Goal: Task Accomplishment & Management: Complete application form

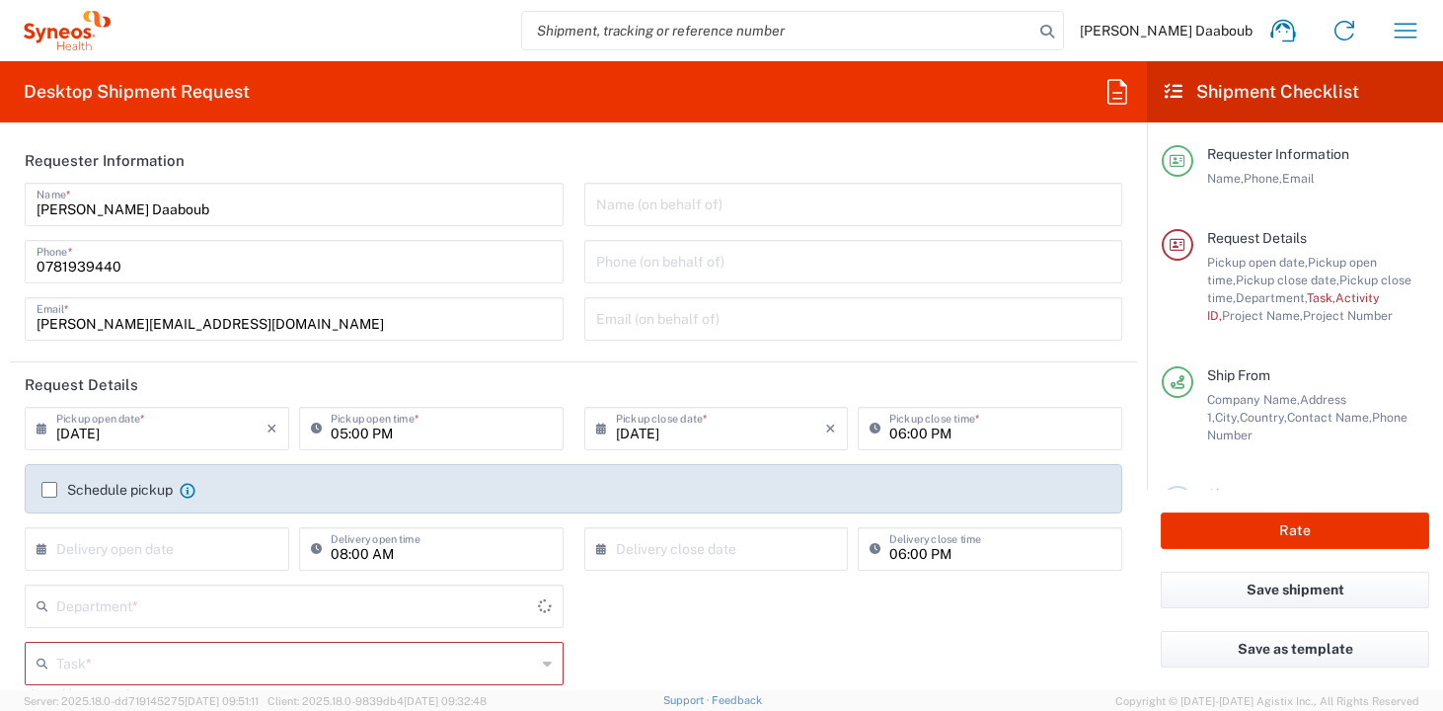
type input "4510"
type input "[GEOGRAPHIC_DATA]"
type input "Syneos Health France SARL"
type input "4510"
type input "[GEOGRAPHIC_DATA]"
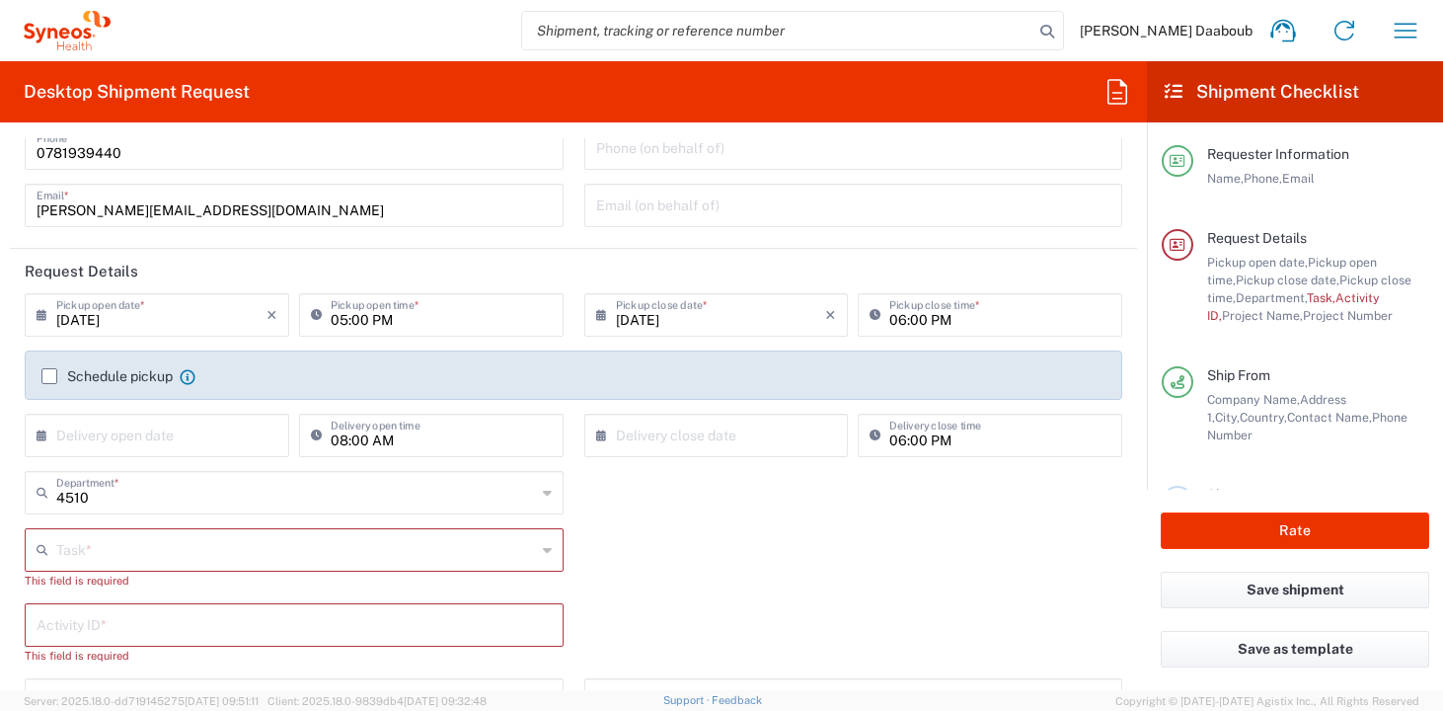
scroll to position [118, 0]
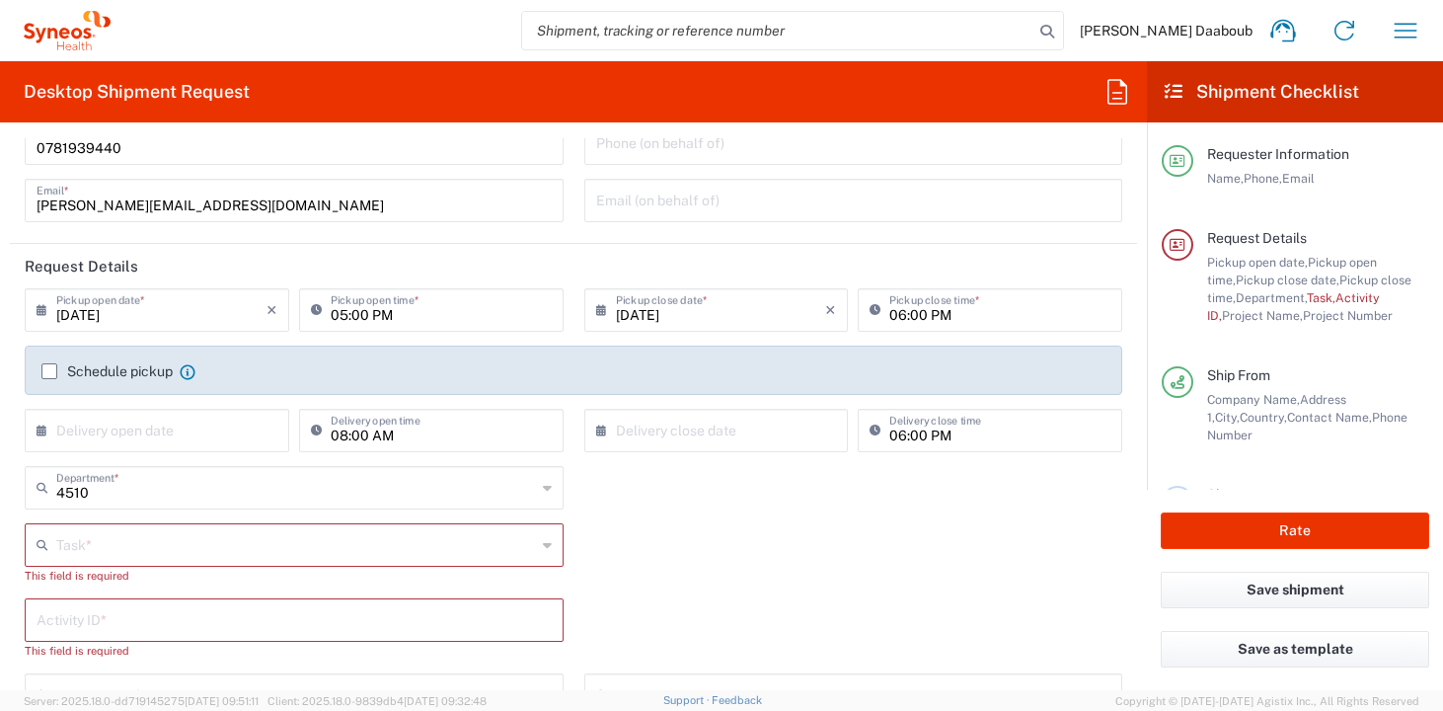
type input "Syneos Health France SARL"
click at [105, 319] on input "[DATE]" at bounding box center [161, 308] width 210 height 35
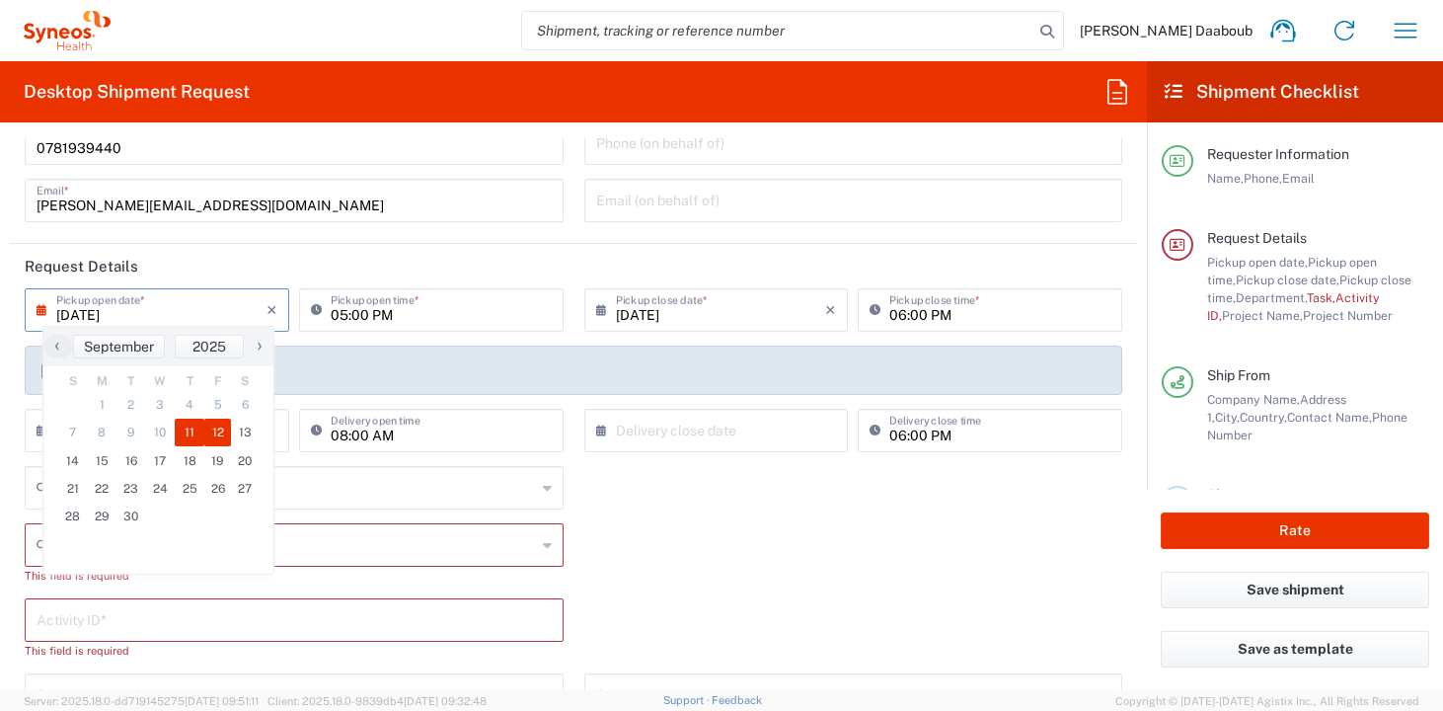
click at [219, 435] on span "12" at bounding box center [218, 433] width 28 height 28
type input "[DATE]"
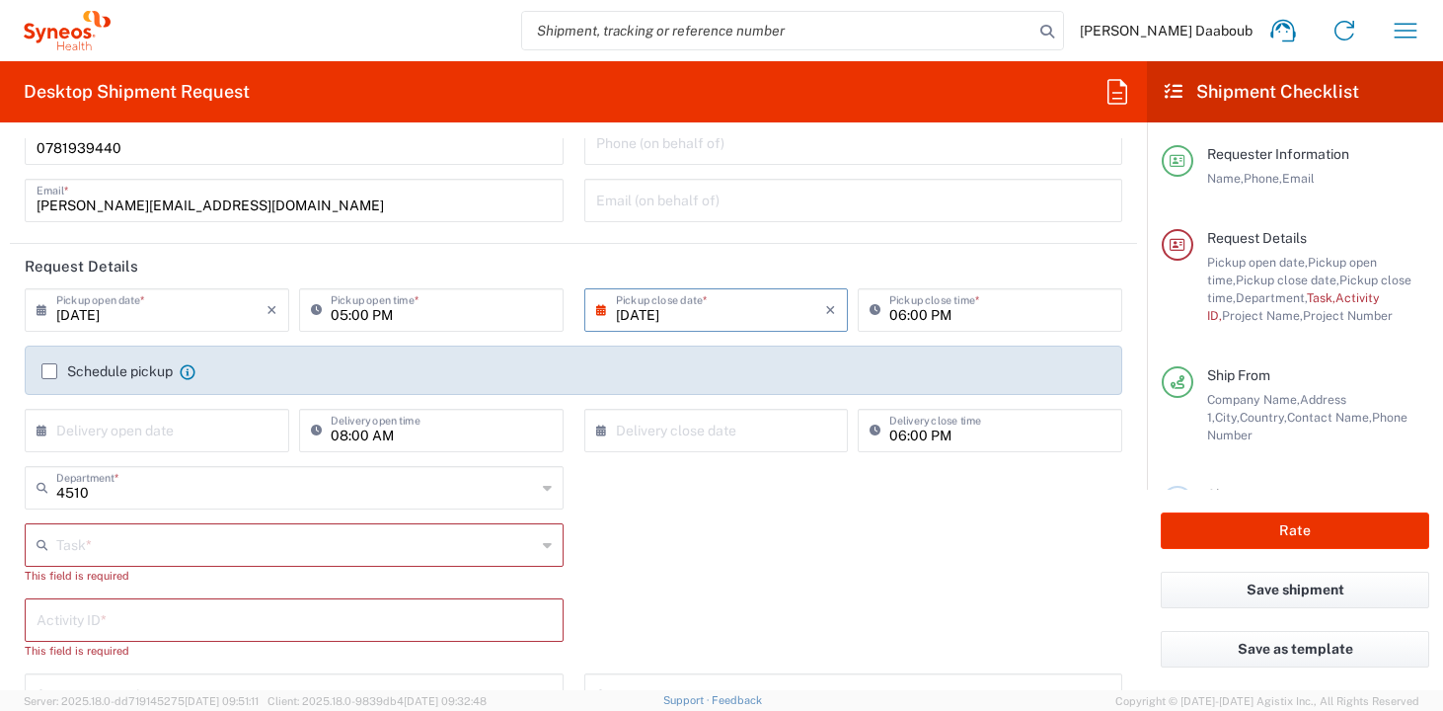
click at [331, 313] on input "05:00 PM" at bounding box center [441, 308] width 221 height 35
click at [368, 320] on input "09:00 PM" at bounding box center [441, 308] width 221 height 35
type input "09:00 AM"
click at [890, 318] on input "06:00 PM" at bounding box center [1000, 308] width 221 height 35
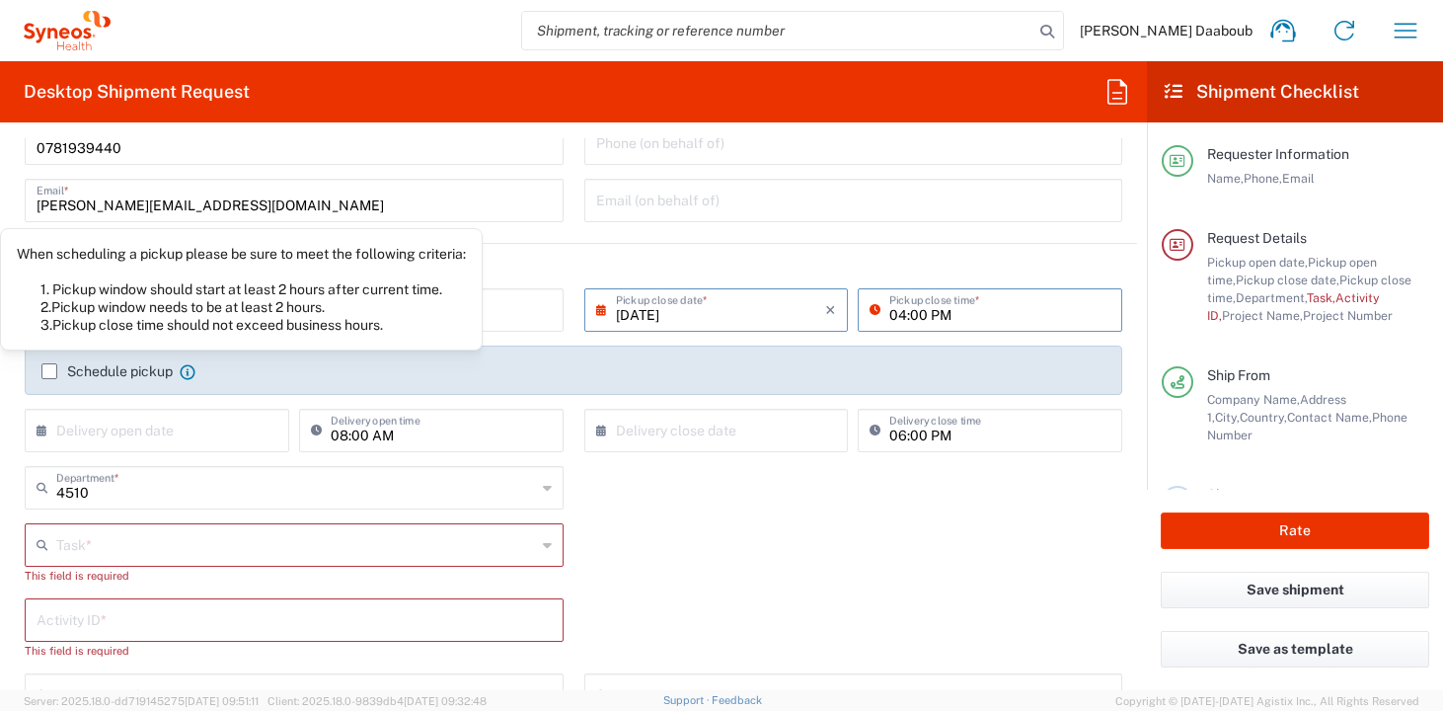
type input "04:00 PM"
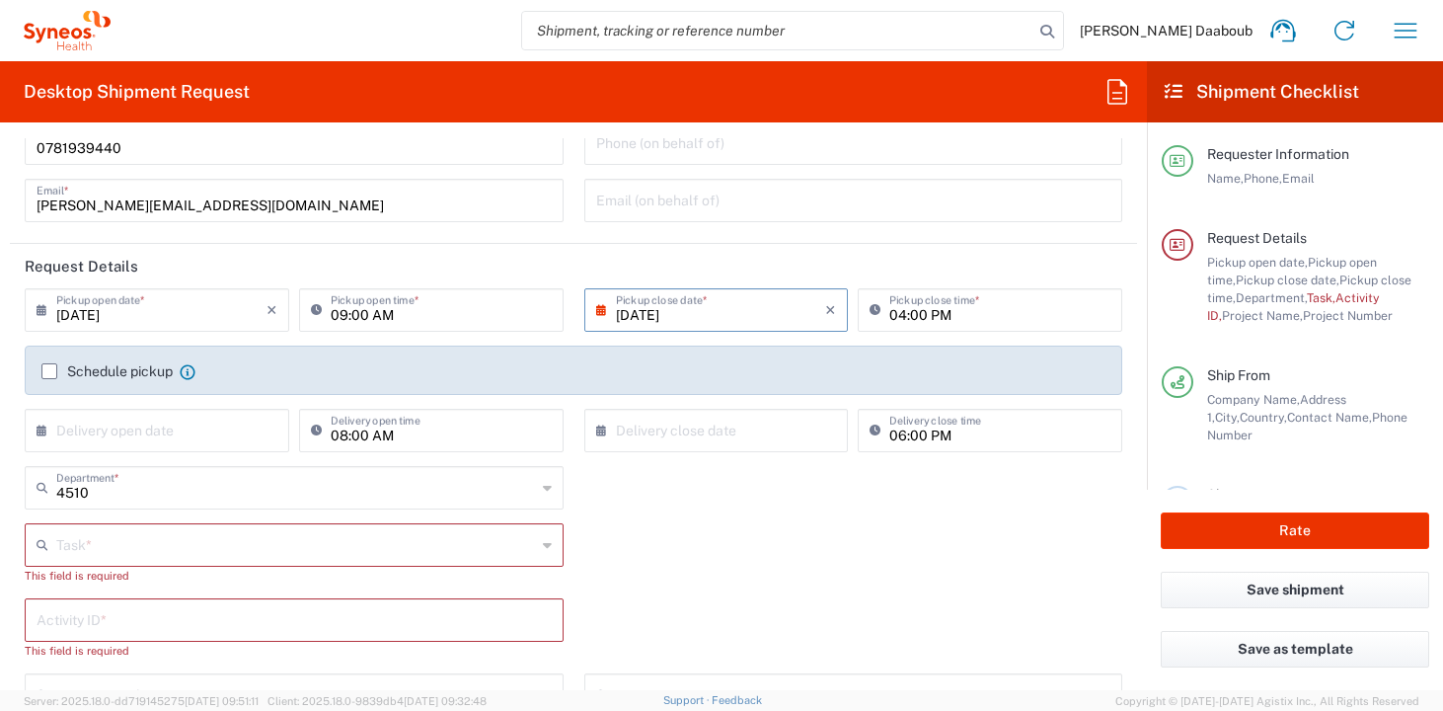
click at [146, 374] on label "Schedule pickup" at bounding box center [106, 371] width 131 height 16
click at [49, 371] on input "Schedule pickup" at bounding box center [49, 371] width 0 height 0
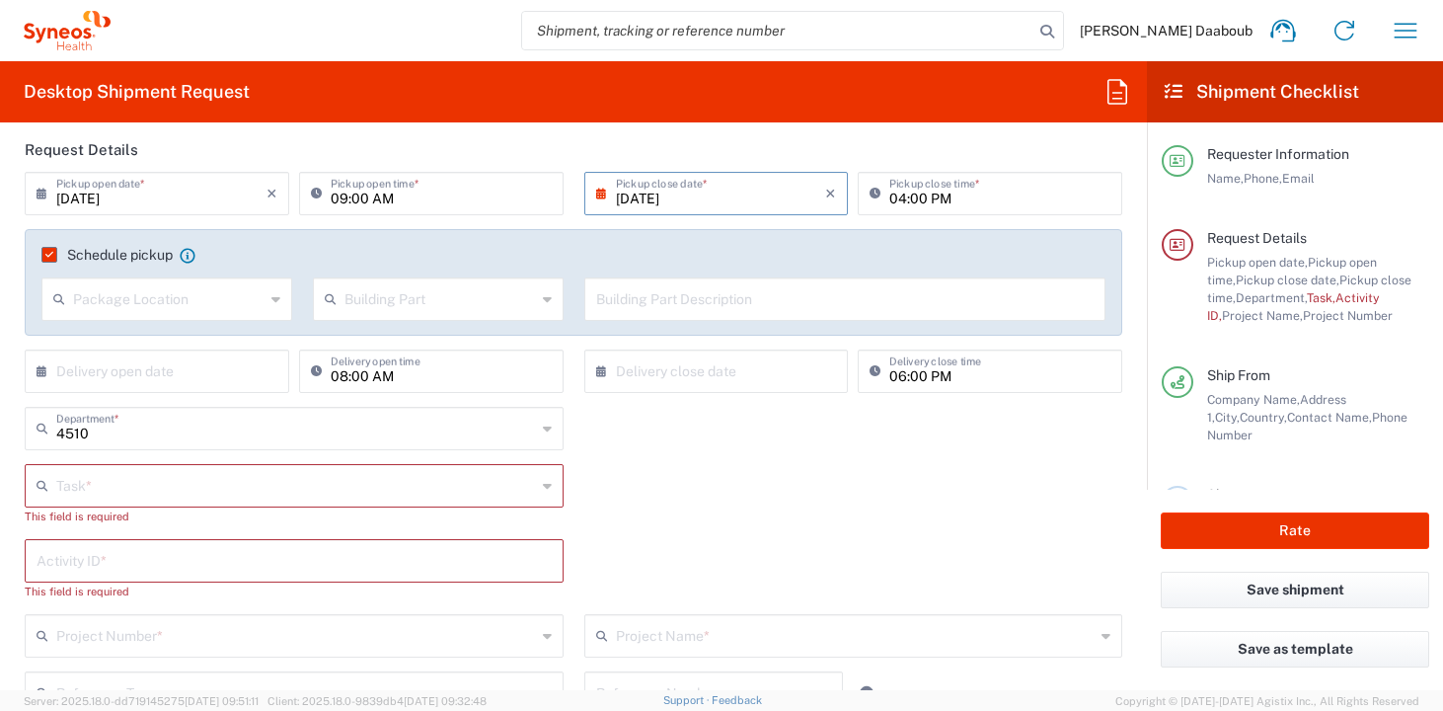
scroll to position [283, 0]
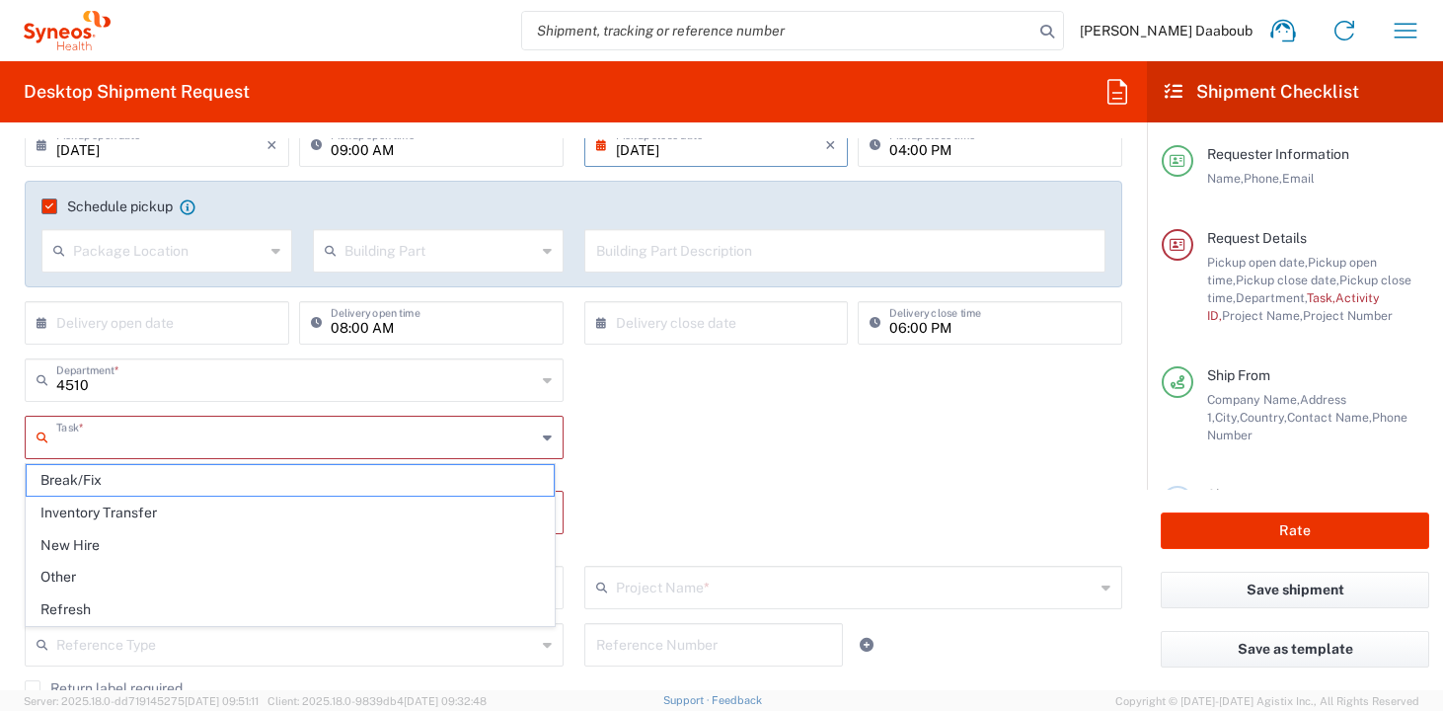
click at [143, 426] on input "text" at bounding box center [296, 436] width 480 height 35
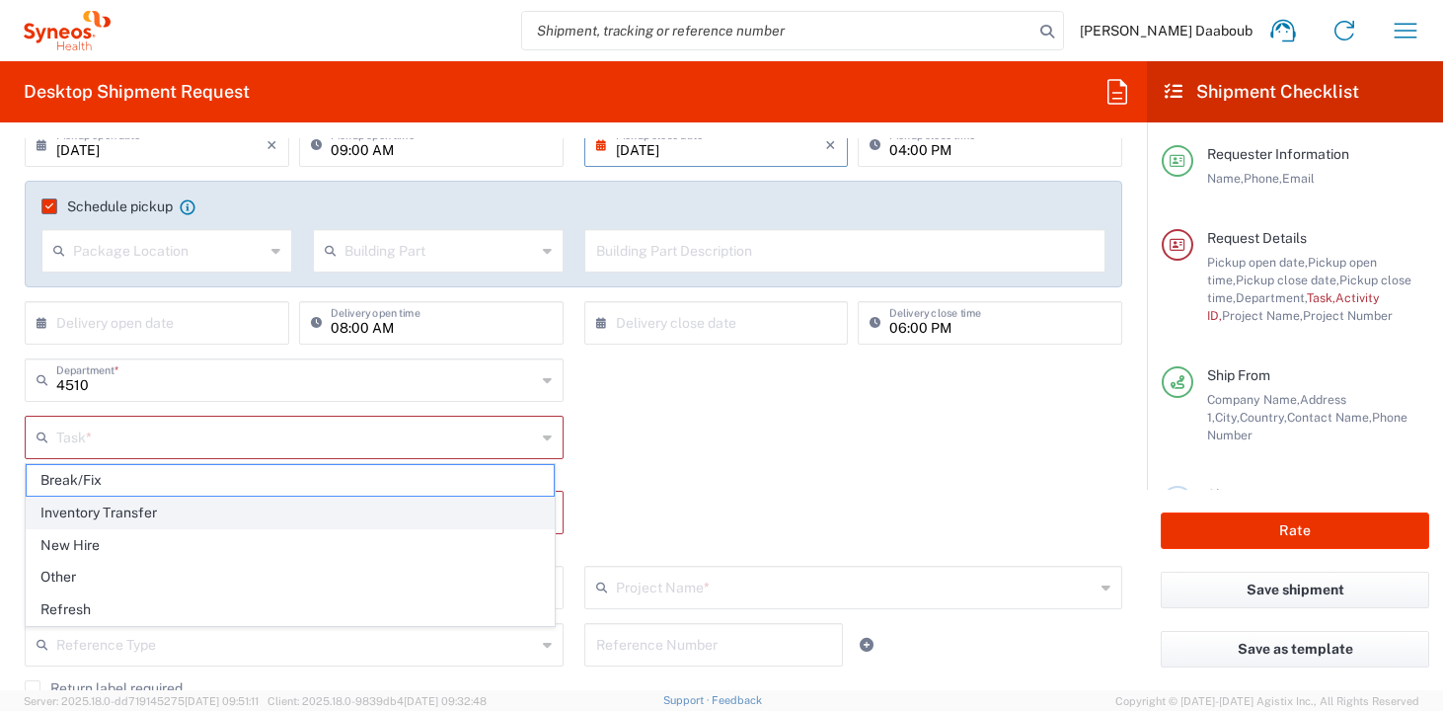
click at [105, 516] on span "Inventory Transfer" at bounding box center [290, 513] width 527 height 31
type input "Inventory Transfer"
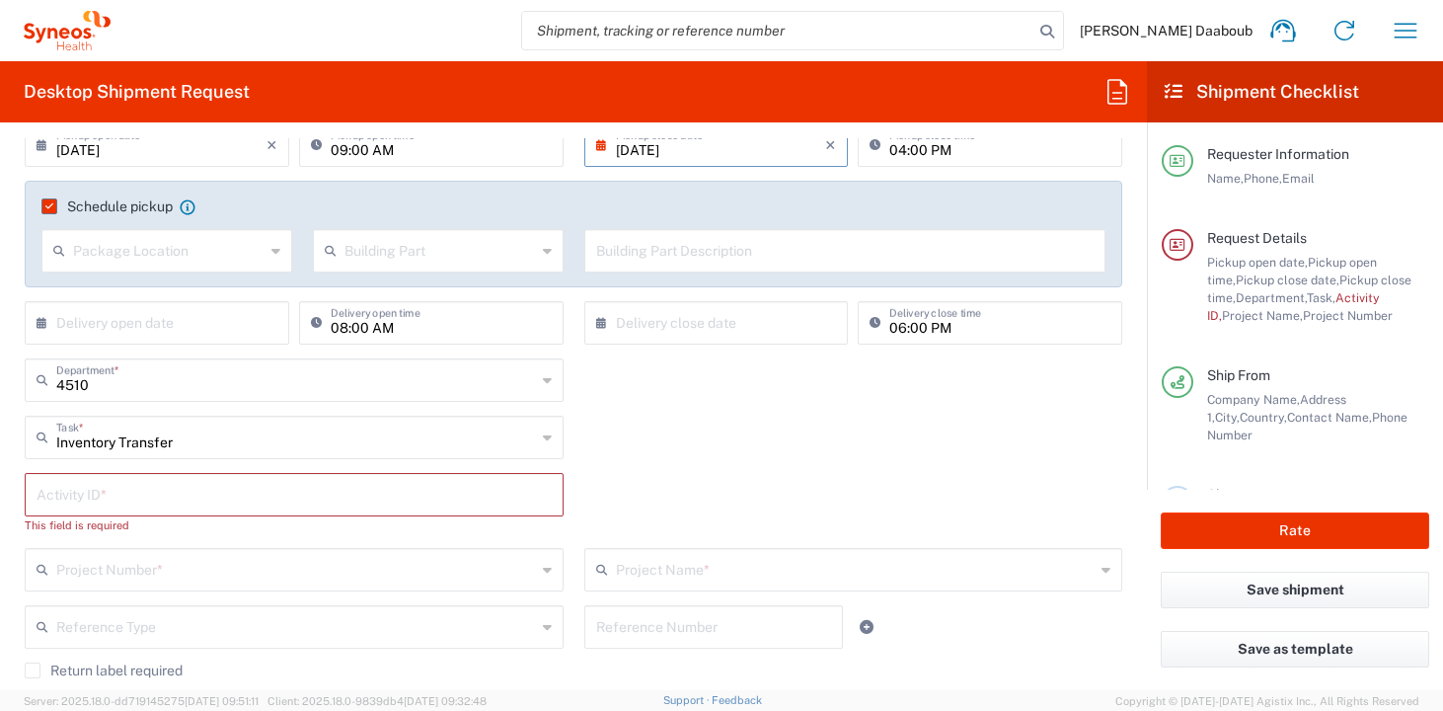
click at [105, 490] on input "text" at bounding box center [294, 493] width 515 height 35
type input "245096"
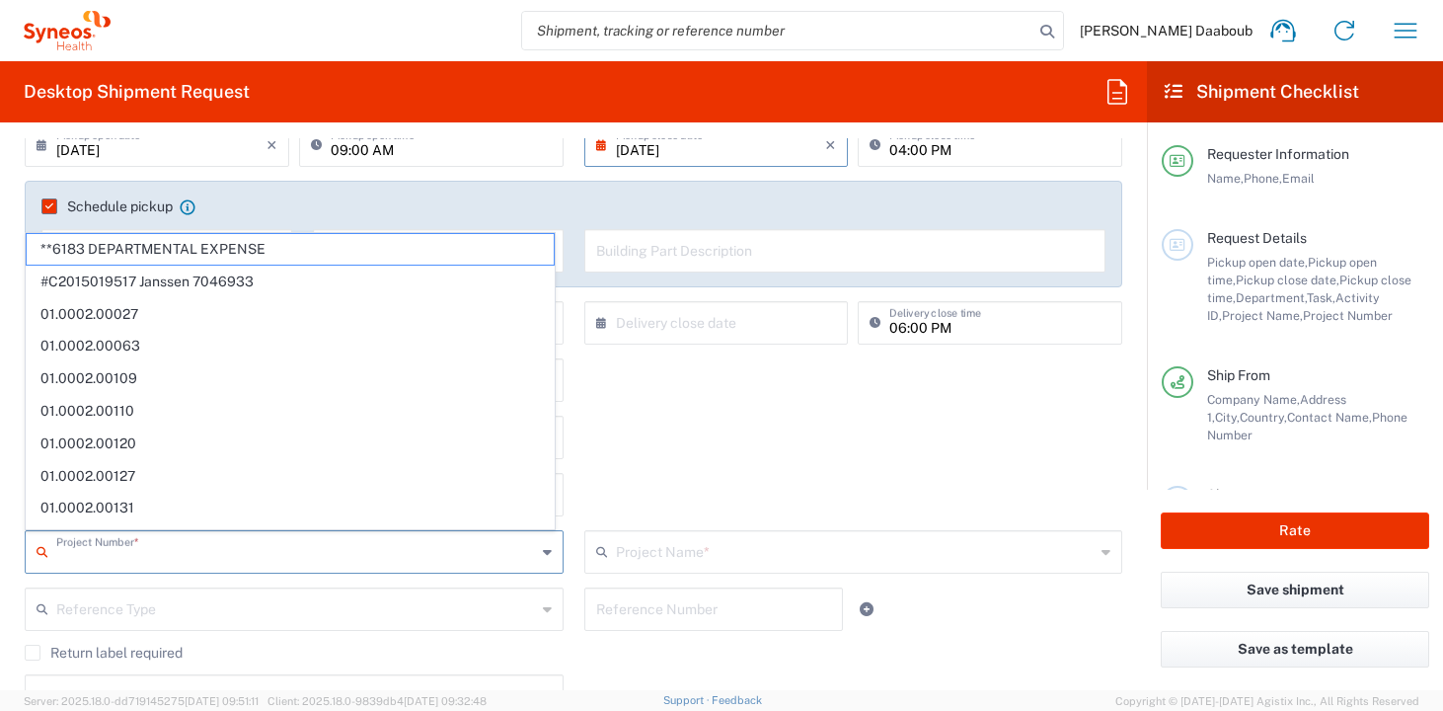
click at [116, 552] on input "text" at bounding box center [296, 550] width 480 height 35
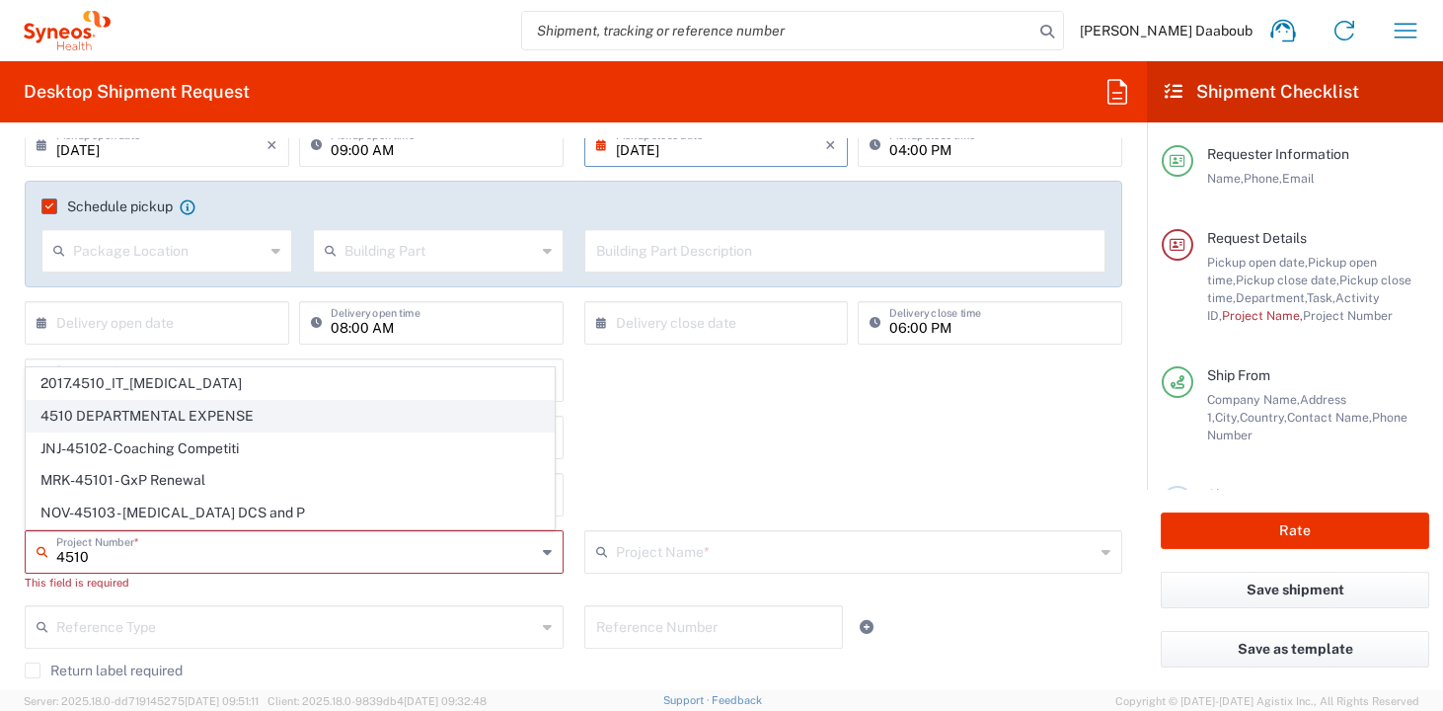
click at [132, 416] on span "4510 DEPARTMENTAL EXPENSE" at bounding box center [290, 416] width 527 height 31
type input "4510 DEPARTMENTAL EXPENSE"
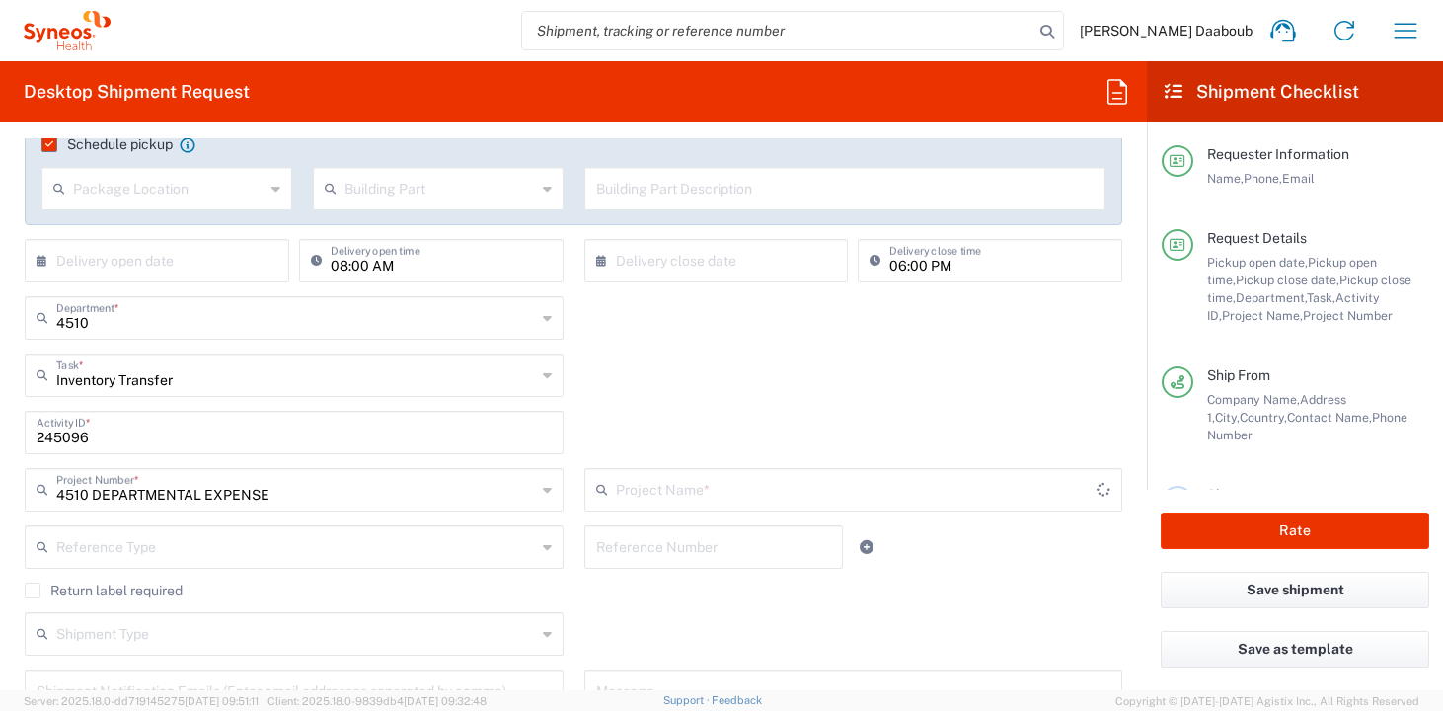
type input "4510 DEPARTMENTAL EXPENSE"
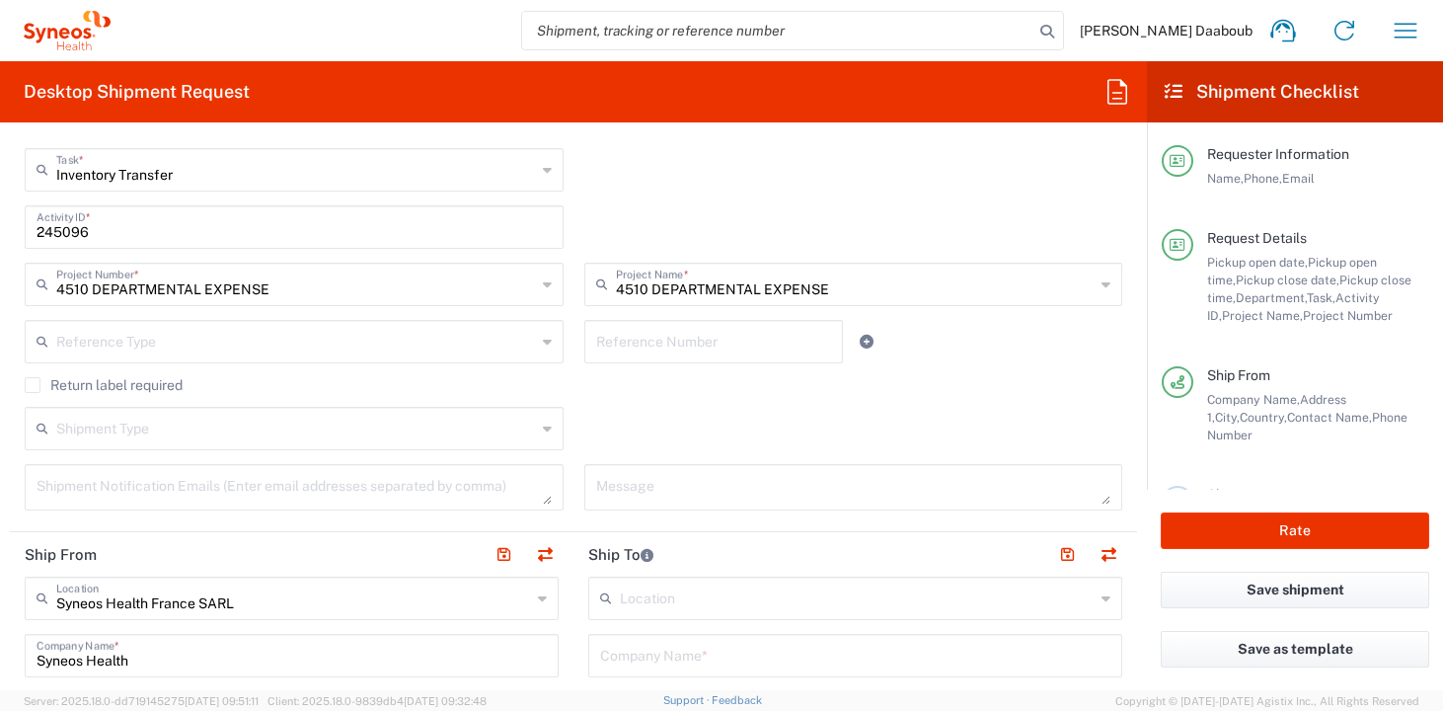
scroll to position [930, 0]
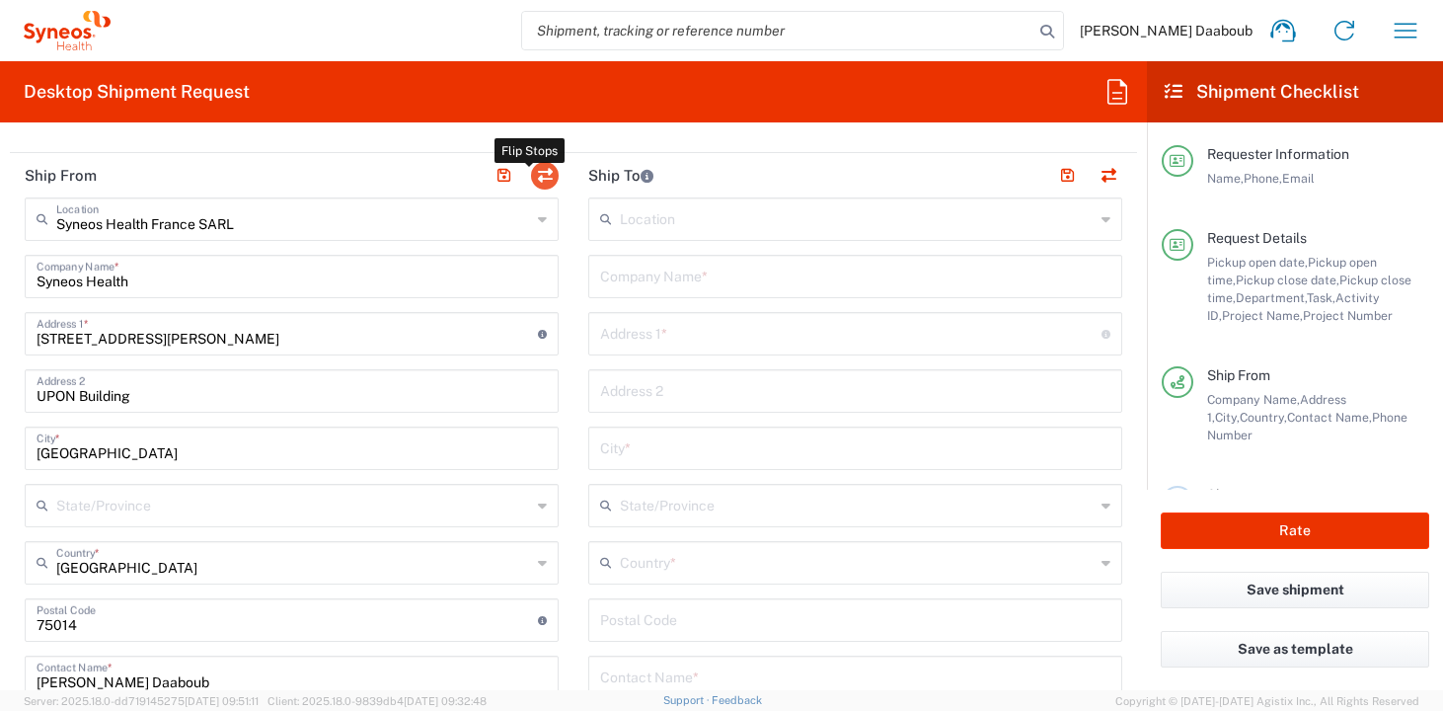
click at [537, 175] on button "button" at bounding box center [545, 176] width 28 height 28
type input "Syneos Health France SARL"
type input "Syneos Health"
type input "[STREET_ADDRESS][PERSON_NAME]"
type input "UPON Building"
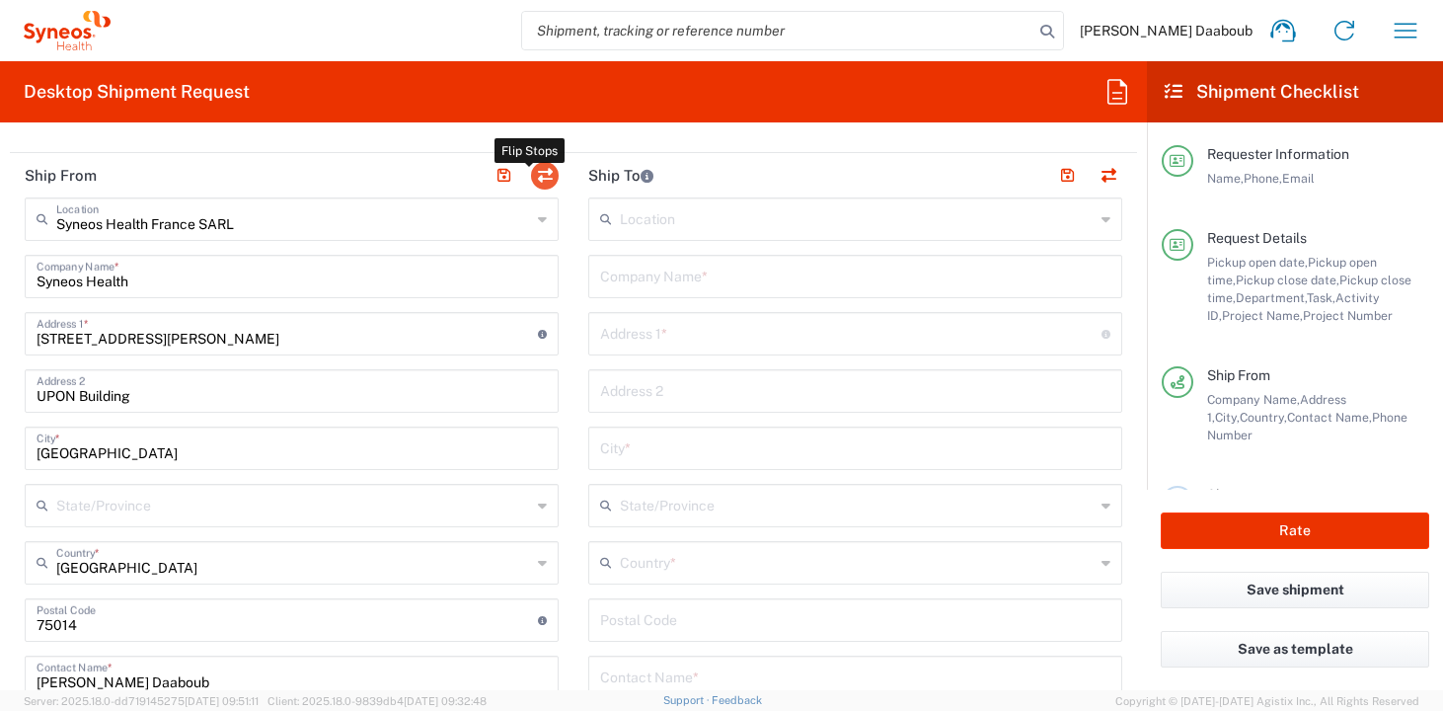
type input "[GEOGRAPHIC_DATA]"
type input "75014"
type input "[PERSON_NAME] Daaboub"
type input "0781939440"
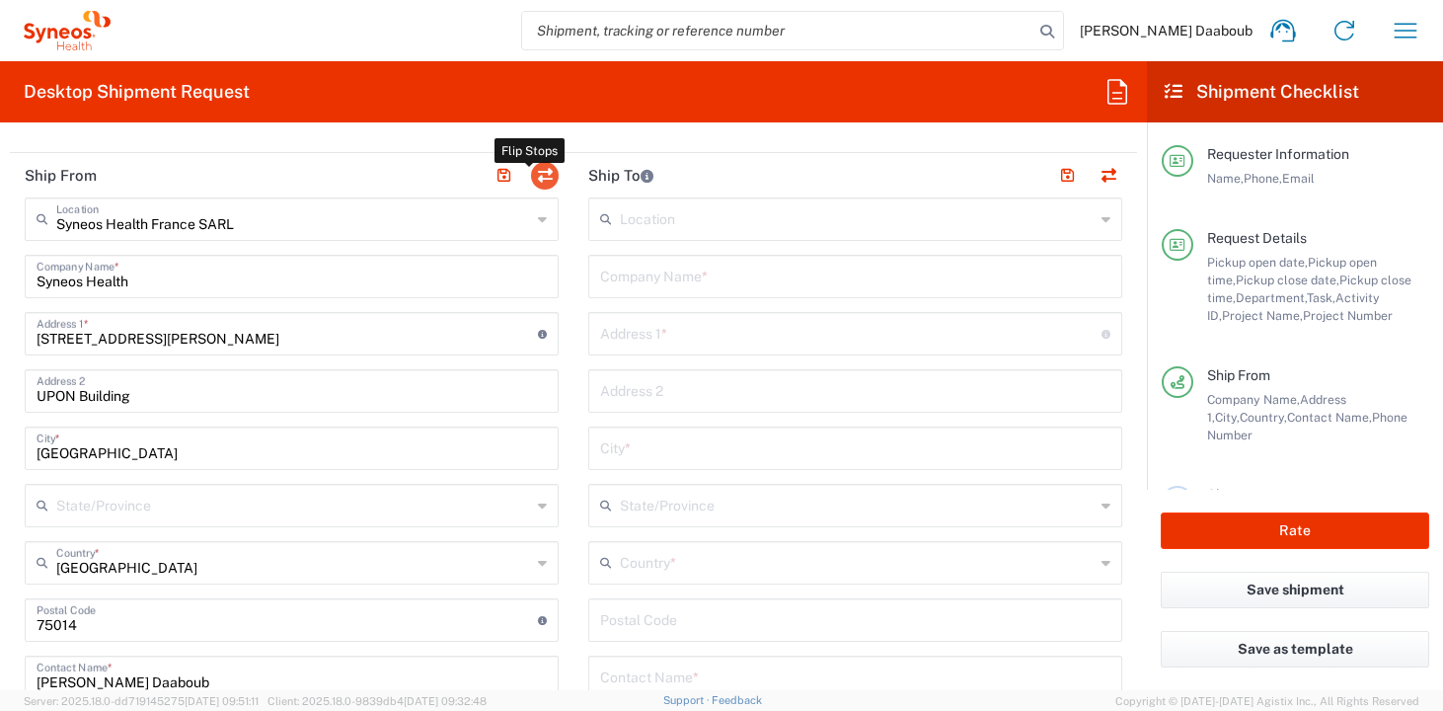
type input "[PERSON_NAME][EMAIL_ADDRESS][DOMAIN_NAME]"
type input "EORI"
type input "TIN"
type input "410 662 779 00041"
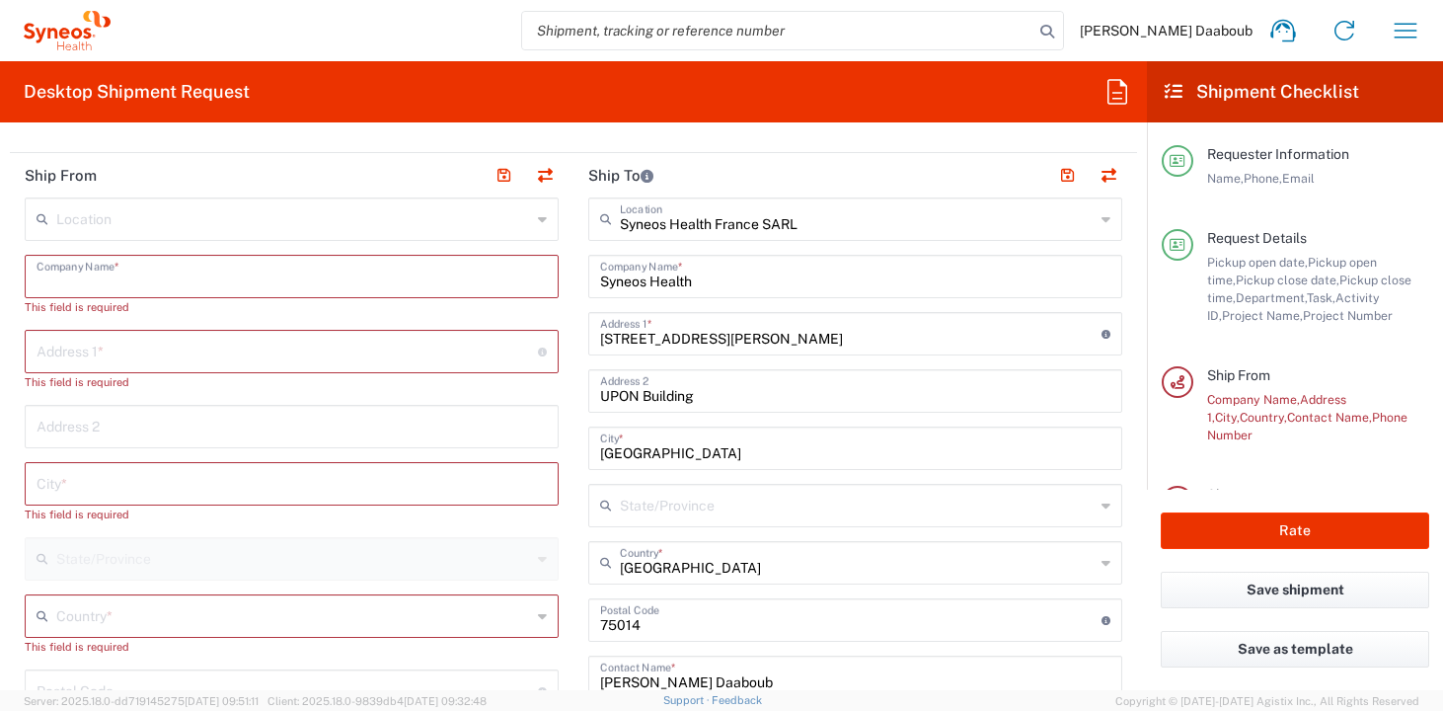
click at [110, 277] on input "text" at bounding box center [292, 275] width 510 height 35
paste input "Valentin Touffait Calvez"
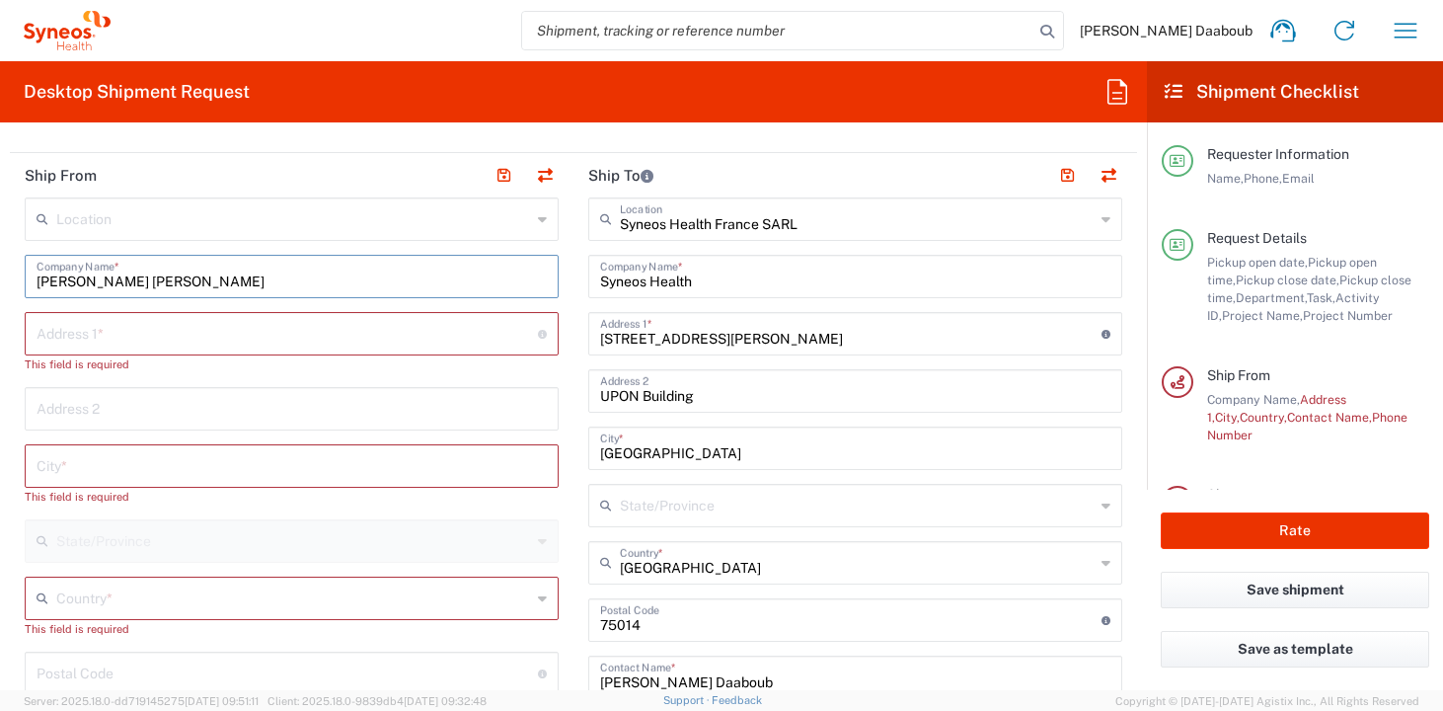
type input "Valentin Touffait Calvez"
click at [89, 330] on input "text" at bounding box center [288, 332] width 502 height 35
paste input "34 Rue Durin"
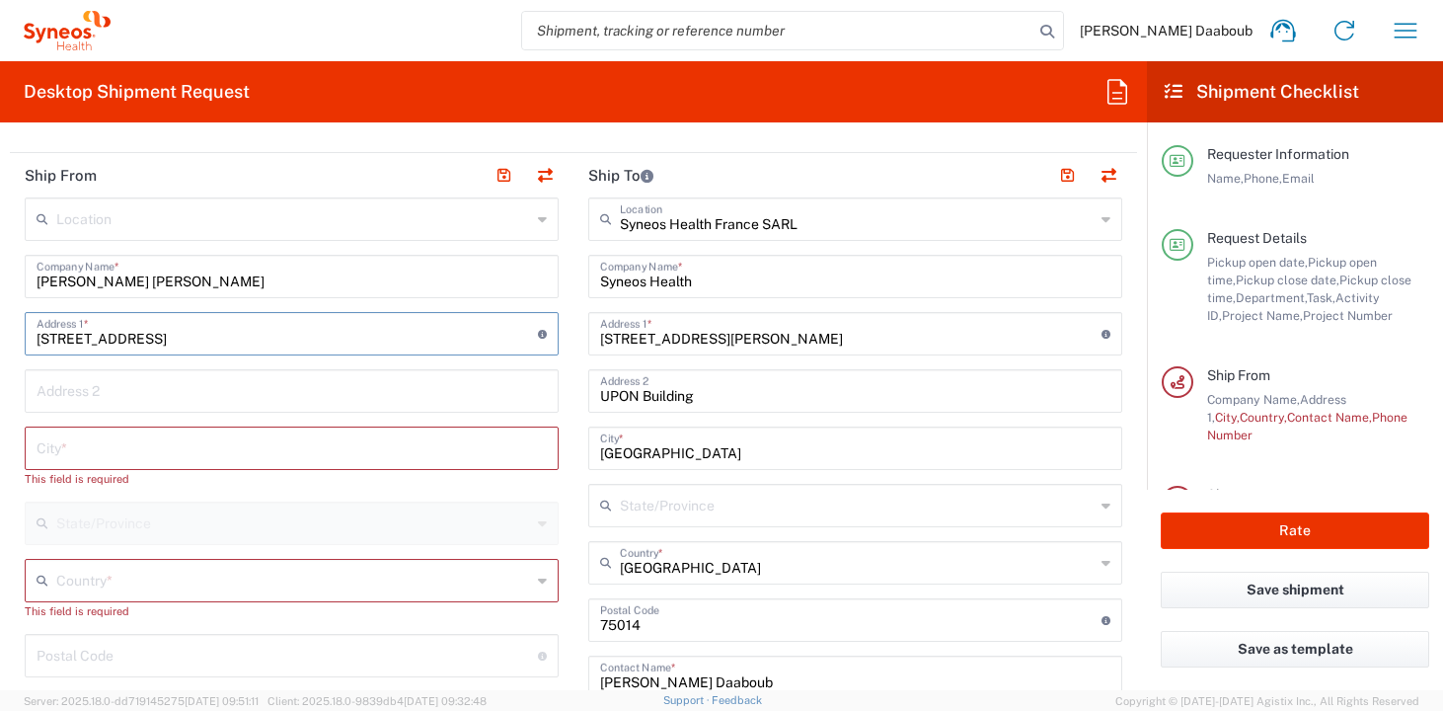
type input "34 Rue Durin"
click at [76, 392] on input "text" at bounding box center [292, 389] width 510 height 35
paste input "Appt B303"
type input "Appt B303"
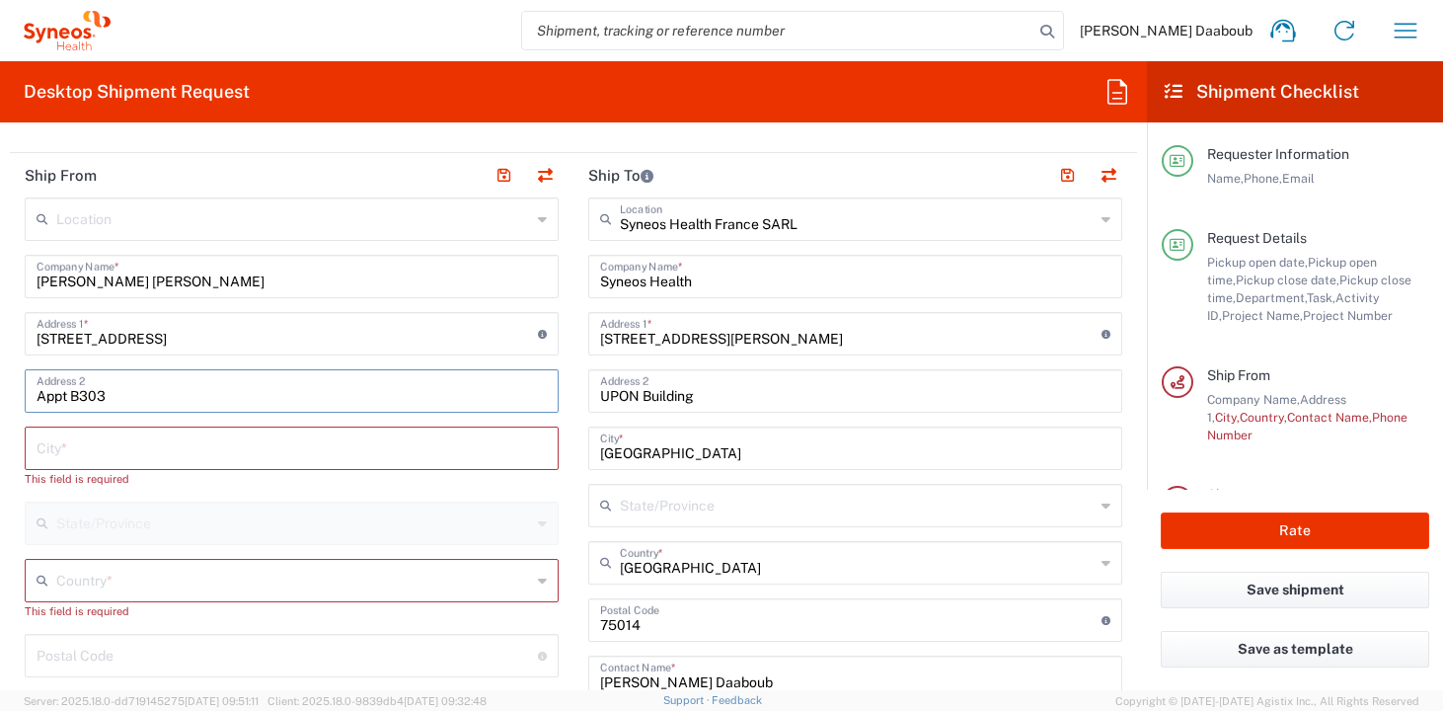
click at [108, 450] on input "text" at bounding box center [292, 446] width 510 height 35
paste input "BRUGES"
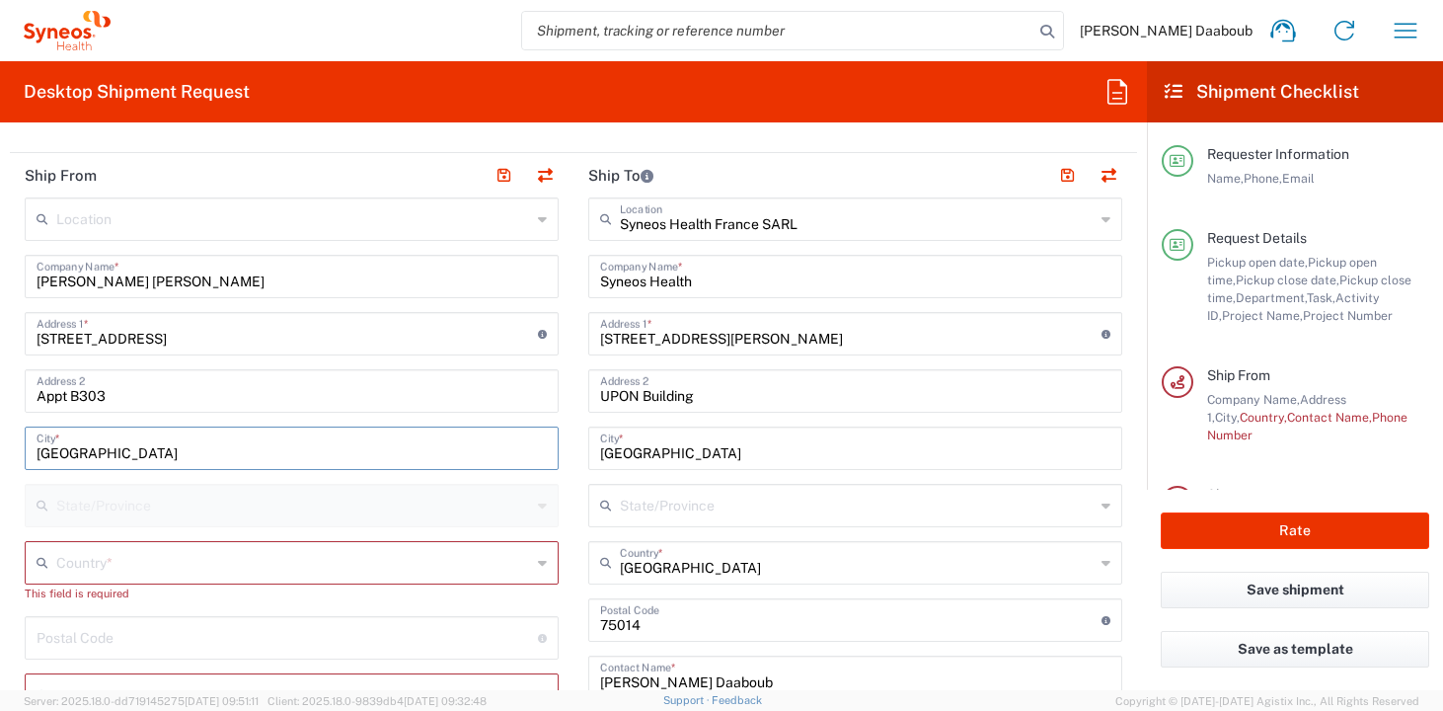
type input "BRUGES"
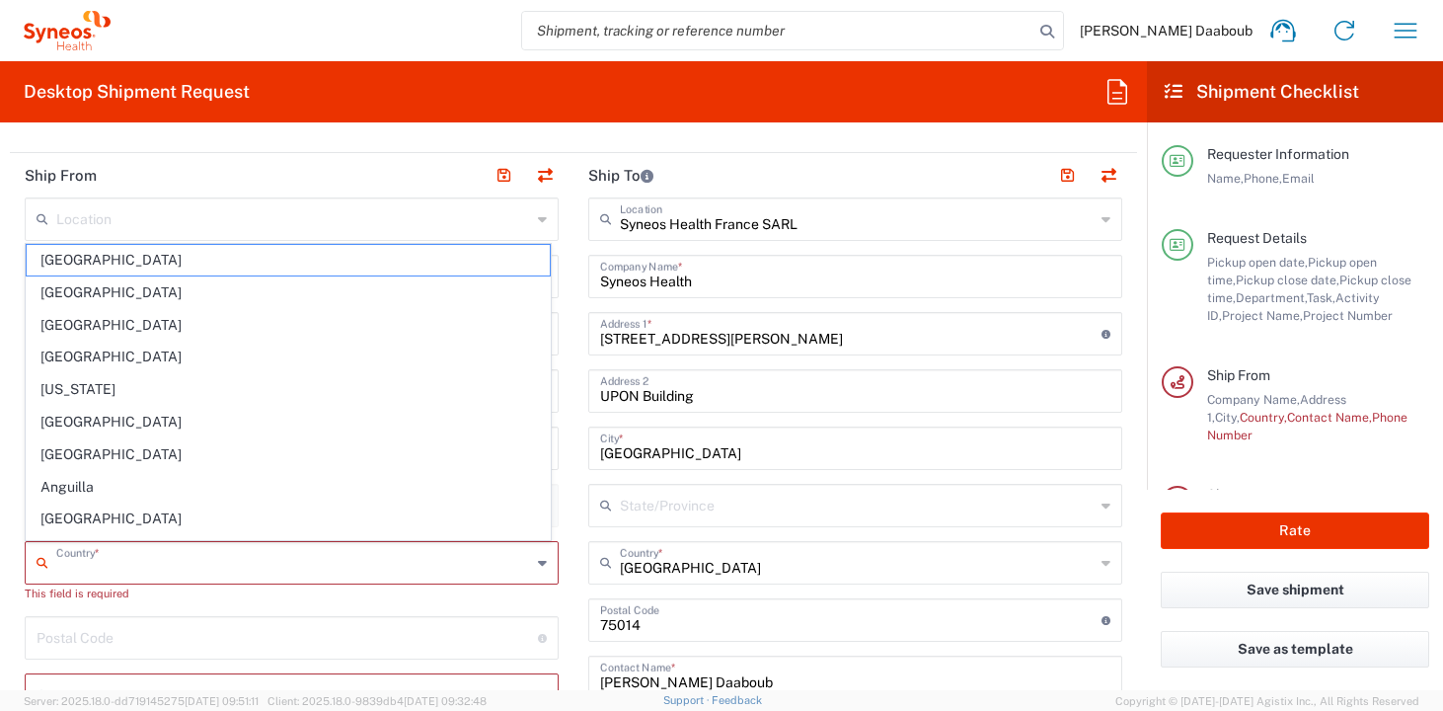
click at [106, 561] on input "text" at bounding box center [293, 561] width 475 height 35
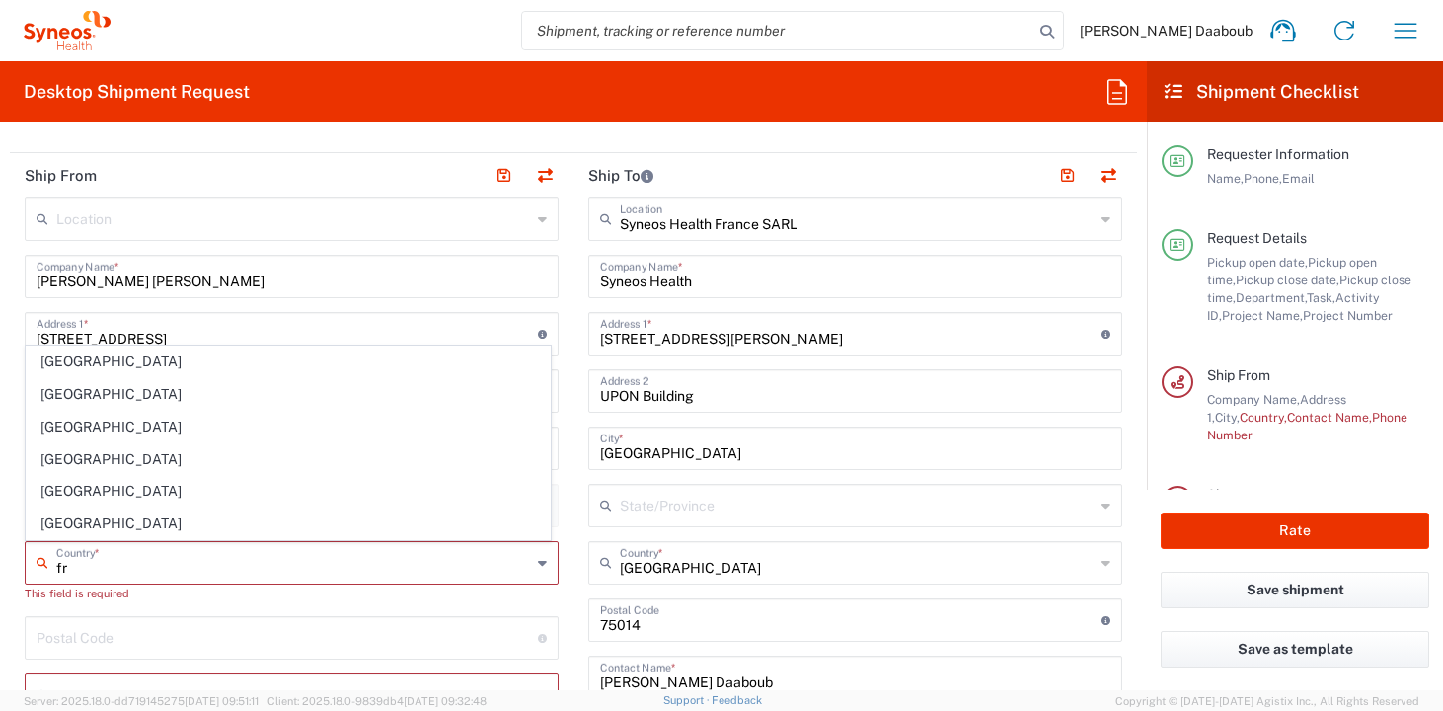
type input "fr"
click at [1, 463] on form "Requester Information Firas Daaboub Name * 0781939440 Phone * firas.daaboub@syn…" at bounding box center [573, 414] width 1147 height 552
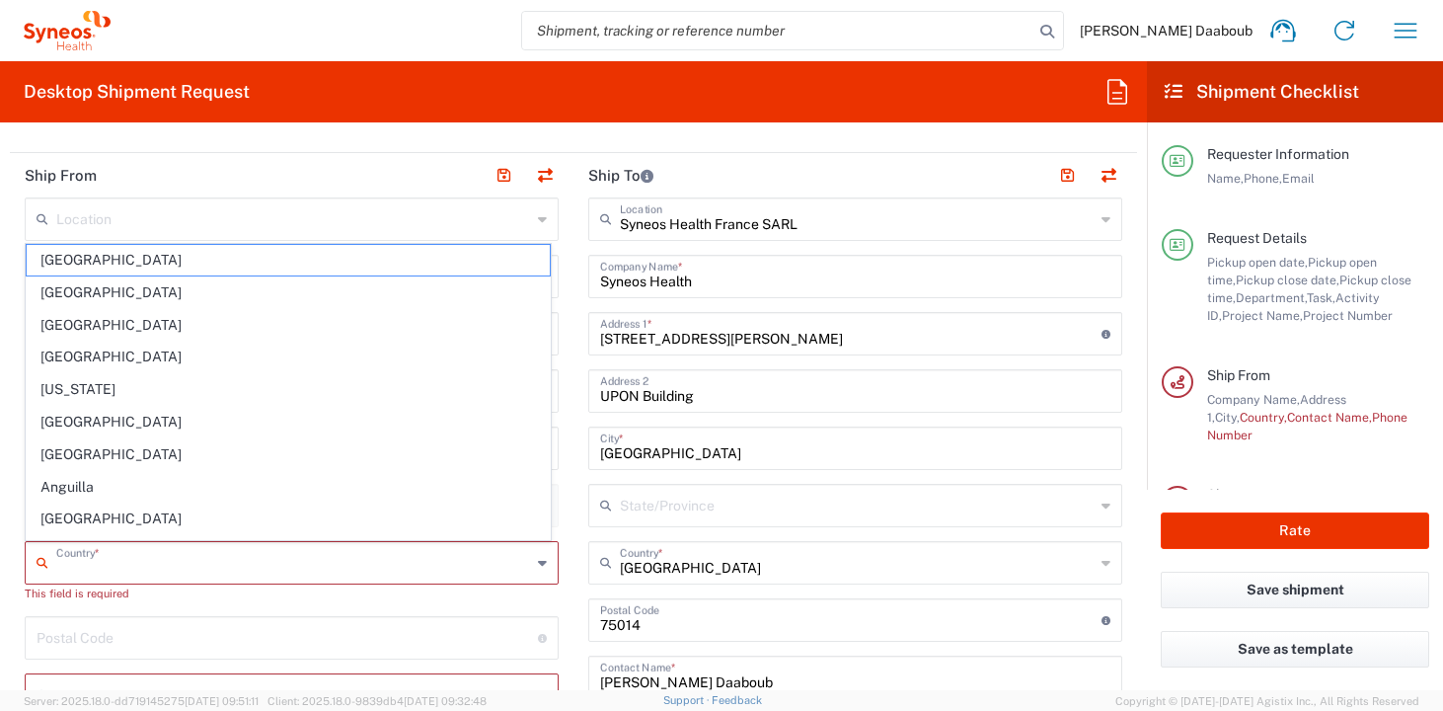
click at [236, 568] on input "text" at bounding box center [293, 561] width 475 height 35
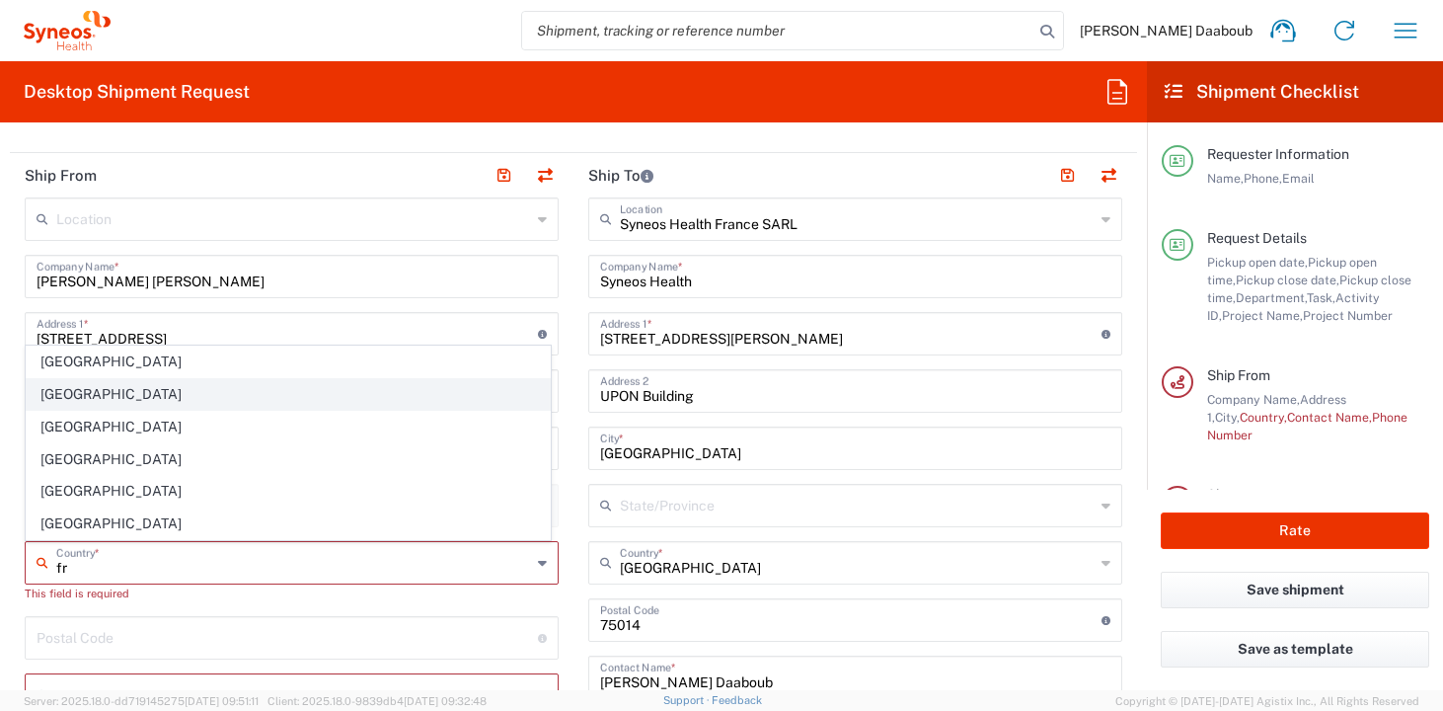
click at [74, 402] on span "[GEOGRAPHIC_DATA]" at bounding box center [288, 394] width 523 height 31
type input "[GEOGRAPHIC_DATA]"
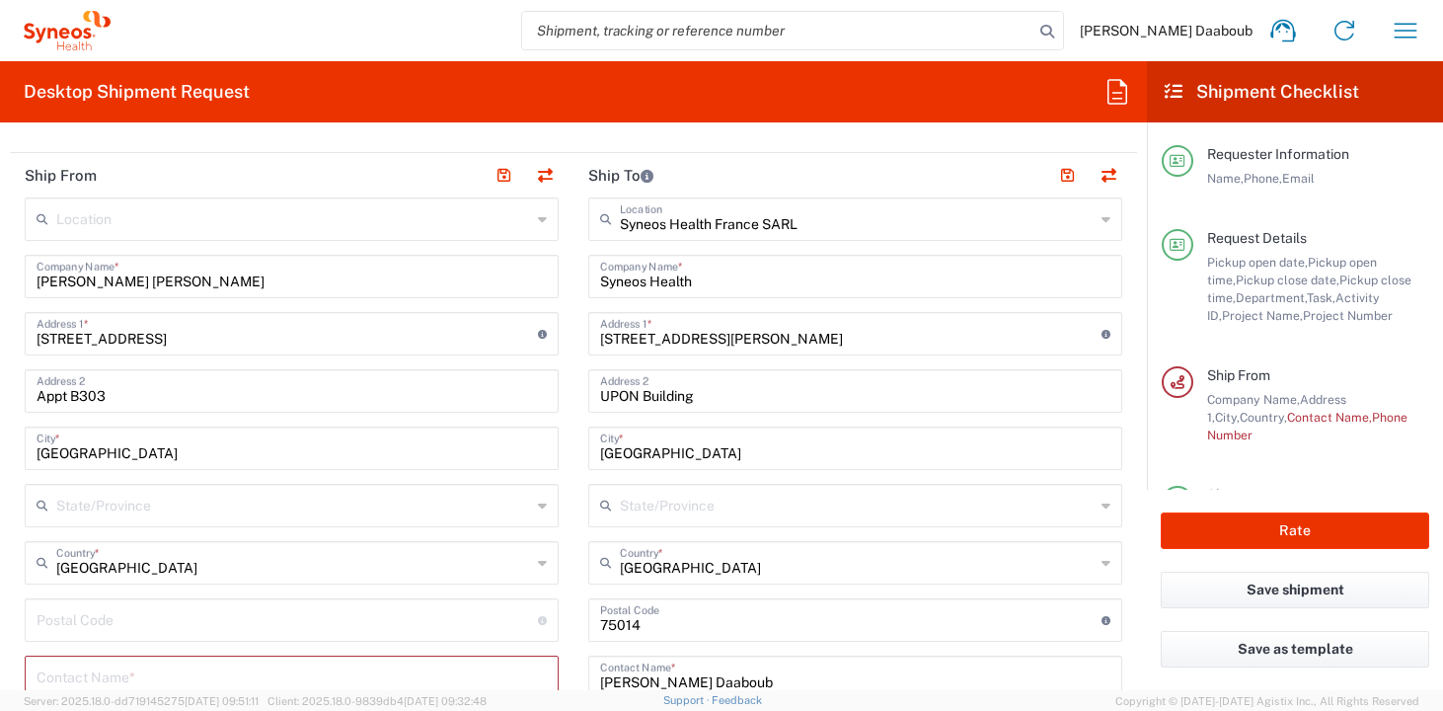
click at [119, 659] on input "text" at bounding box center [292, 675] width 510 height 35
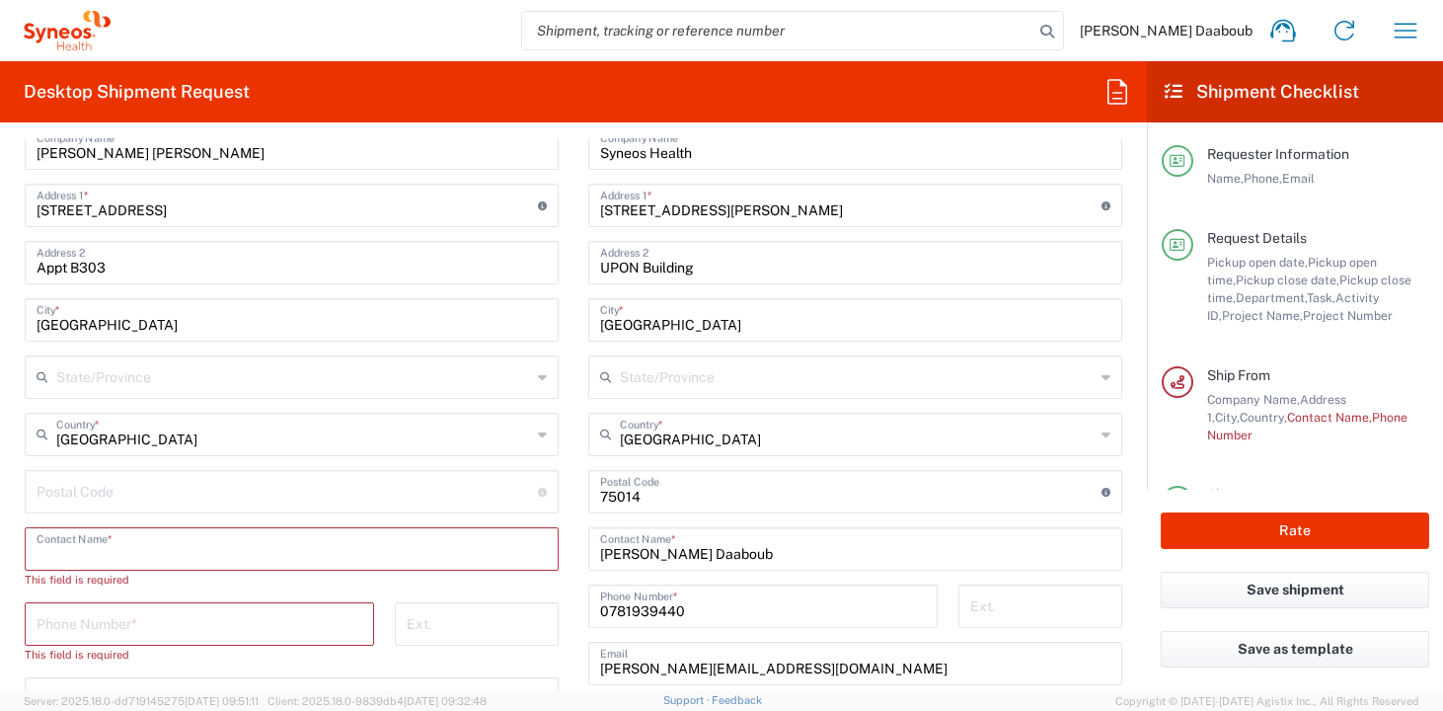
scroll to position [1151, 0]
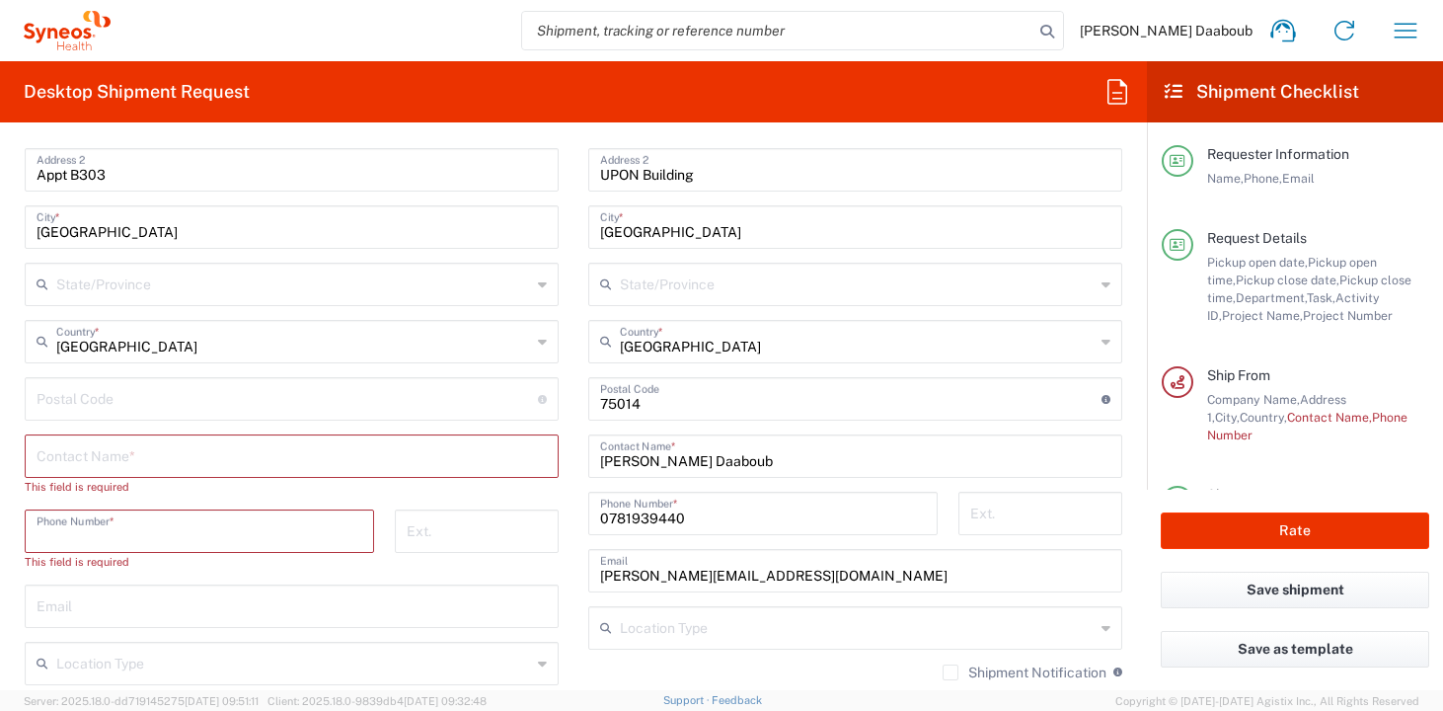
click at [122, 523] on input "tel" at bounding box center [200, 529] width 326 height 35
paste input "+33 6 22 77 76 60"
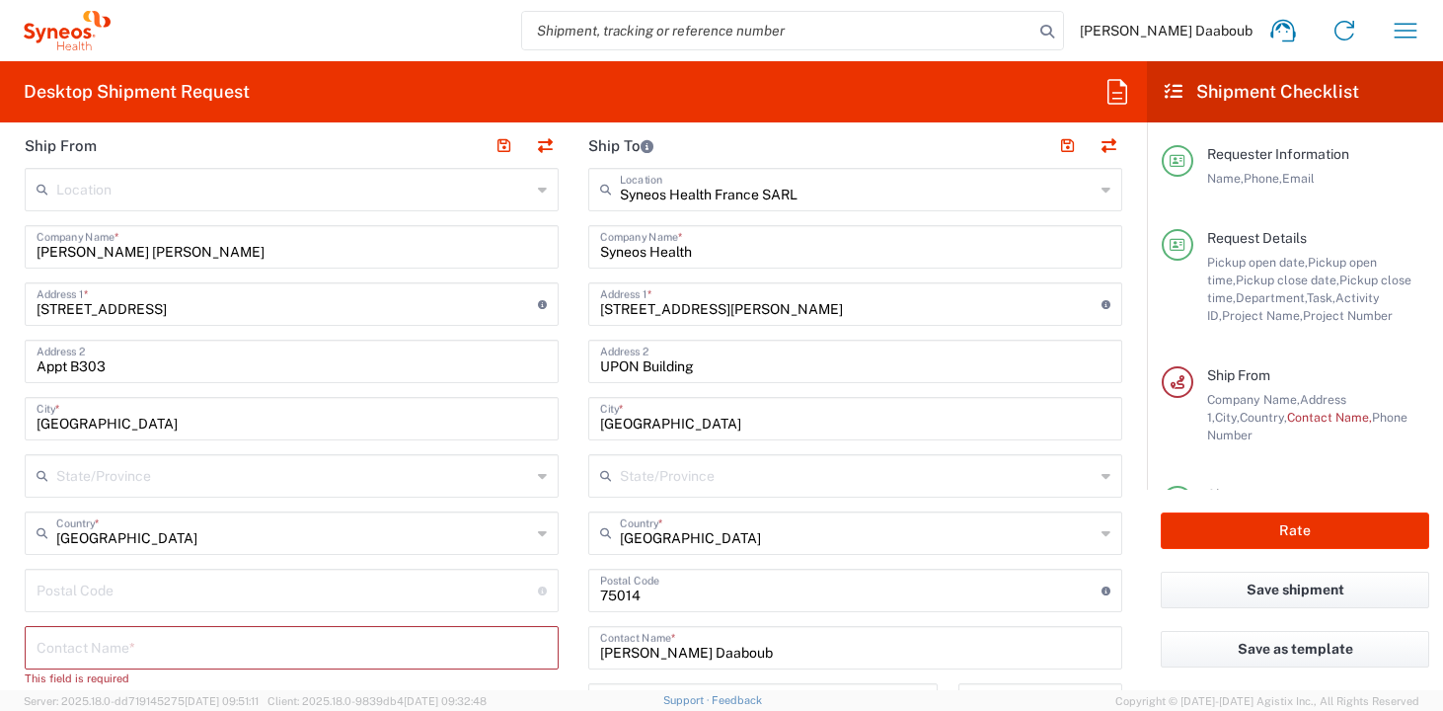
scroll to position [944, 0]
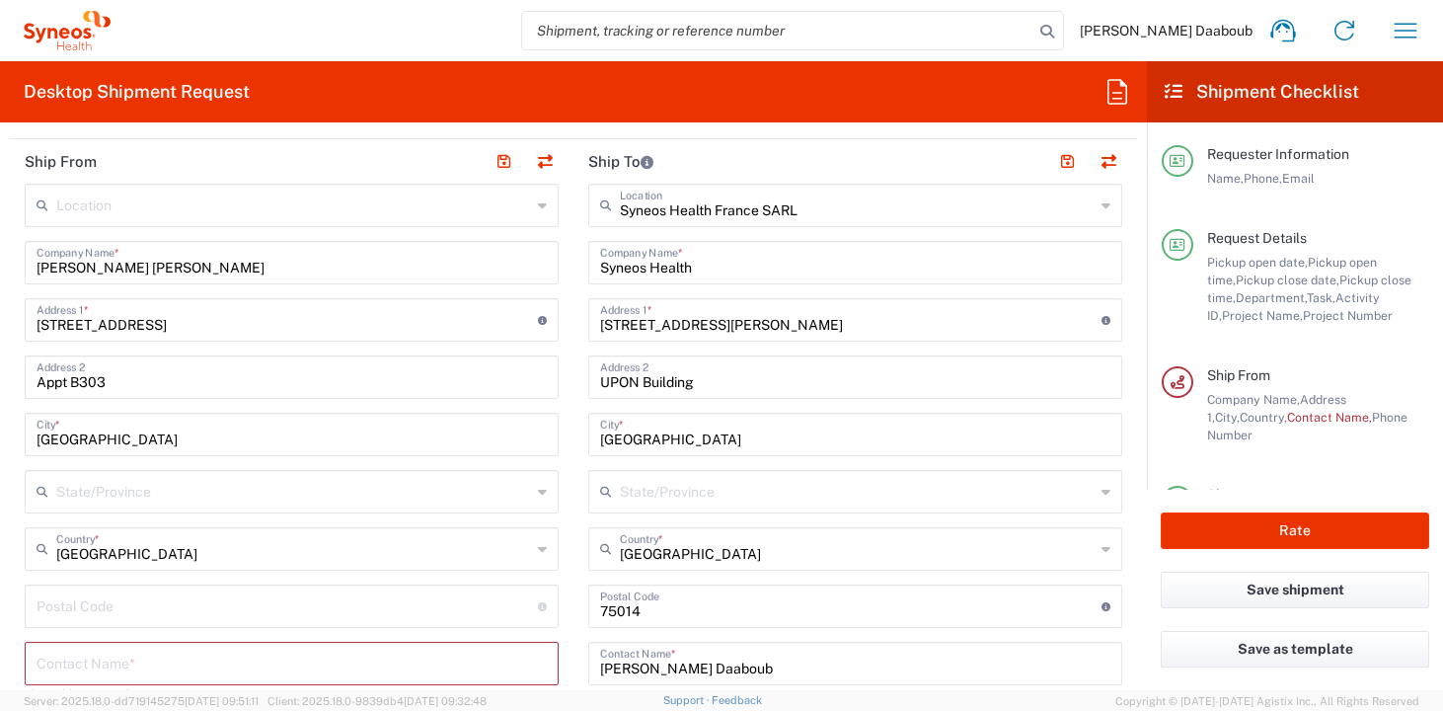
type input "+33 6 22 77 76 60"
drag, startPoint x: 204, startPoint y: 269, endPoint x: 11, endPoint y: 266, distance: 193.5
click at [11, 266] on main "Location Addison Whitney LLC-Morrisvile NC US Barcelona-Syneos Health BioSector…" at bounding box center [292, 665] width 564 height 962
click at [112, 673] on input "text" at bounding box center [292, 662] width 510 height 35
paste input "Valentin Touffait Calvez"
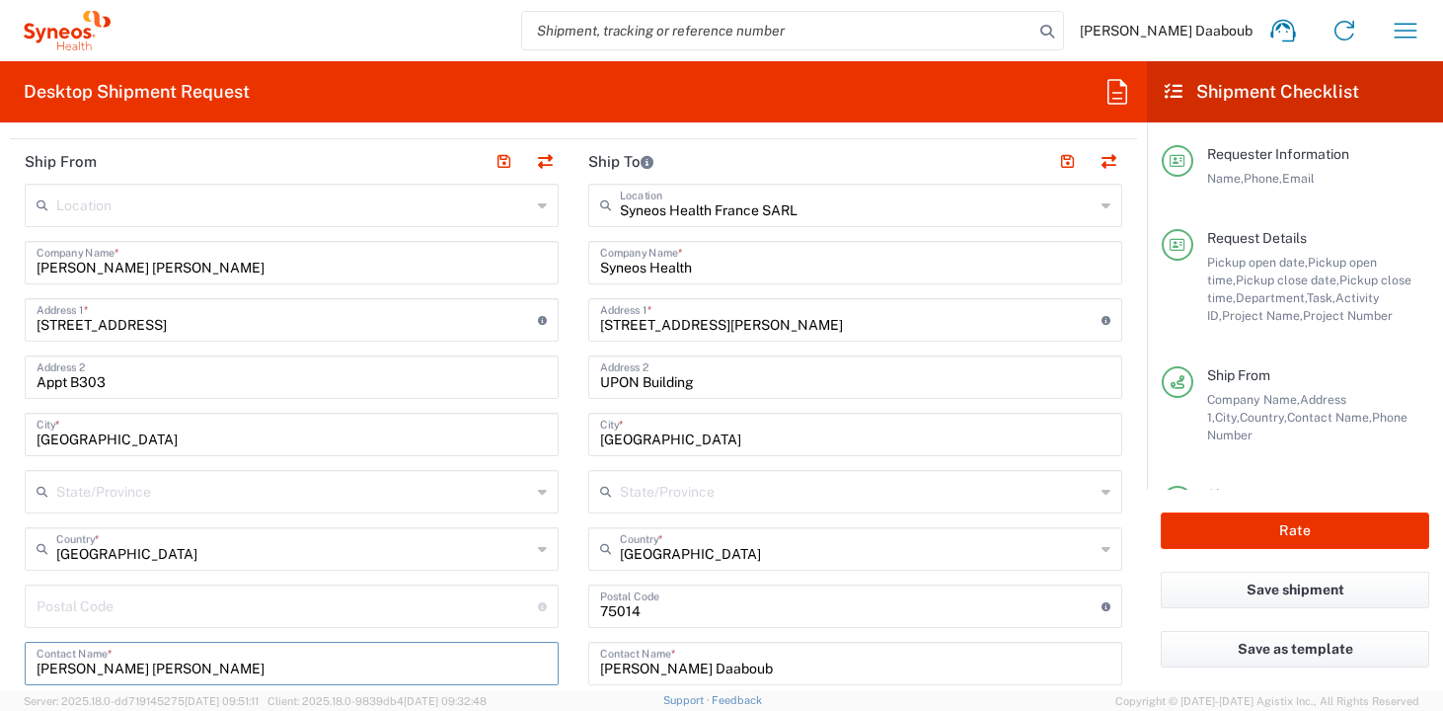
type input "Valentin Touffait Calvez"
click at [112, 610] on input "undefined" at bounding box center [288, 604] width 502 height 35
type input "v"
paste input "33520"
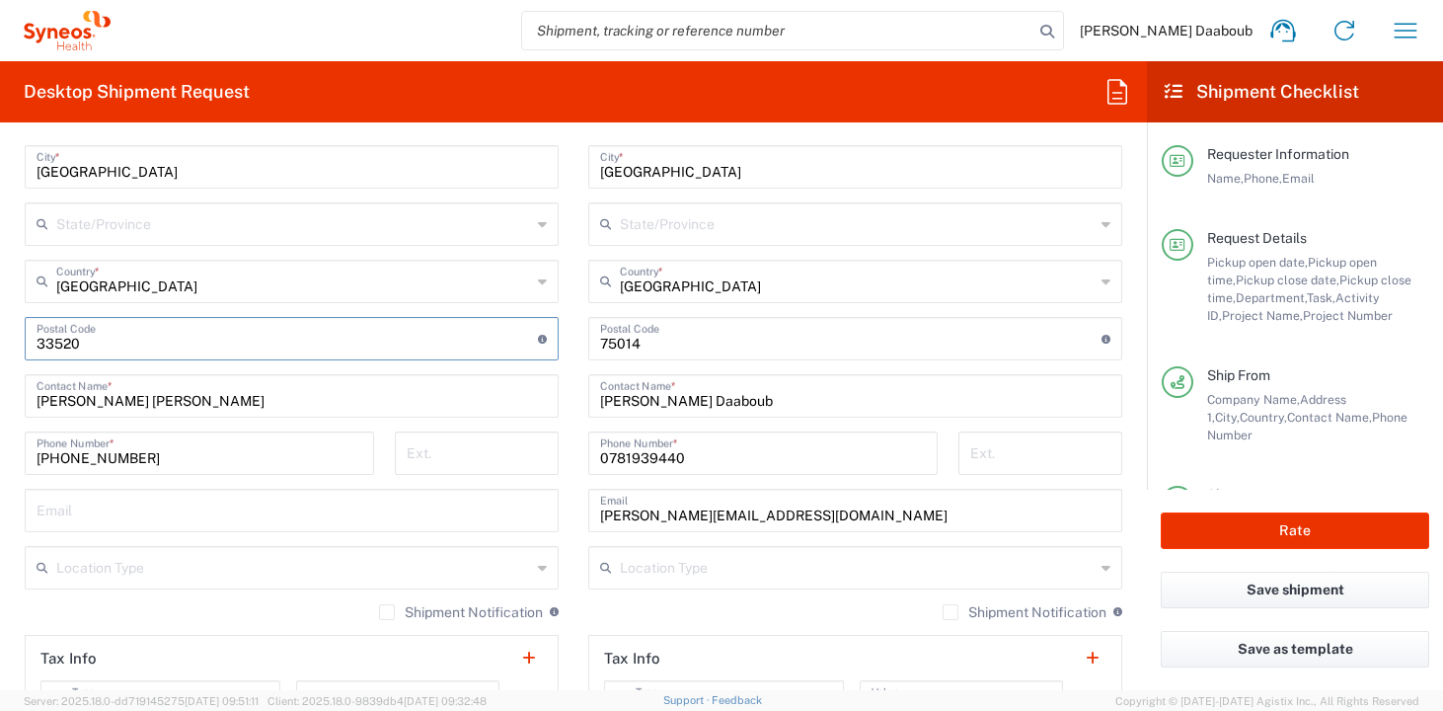
scroll to position [1217, 0]
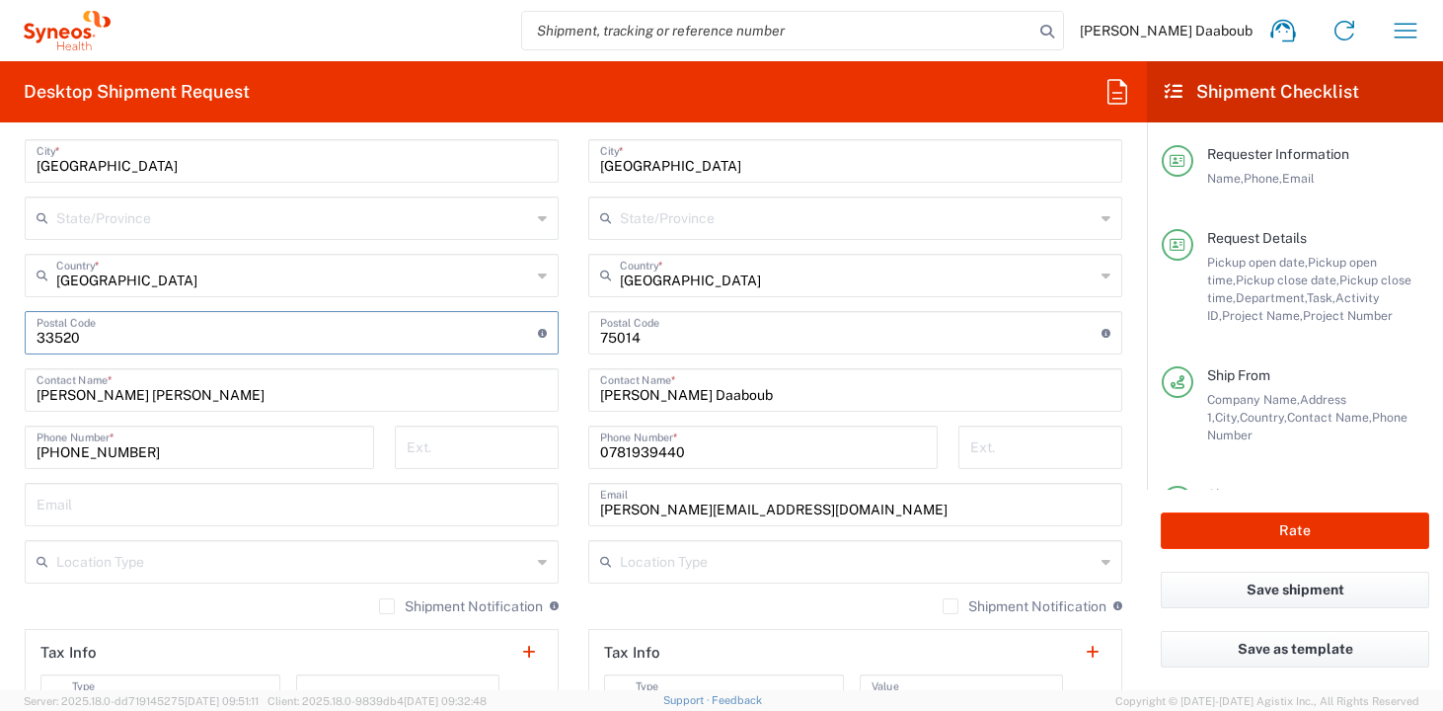
type input "33520"
click at [31, 522] on div "Email" at bounding box center [292, 504] width 534 height 43
click at [196, 518] on input "text" at bounding box center [292, 503] width 510 height 35
paste input "valentin.touffaitcalvez@syneoshealth.com"
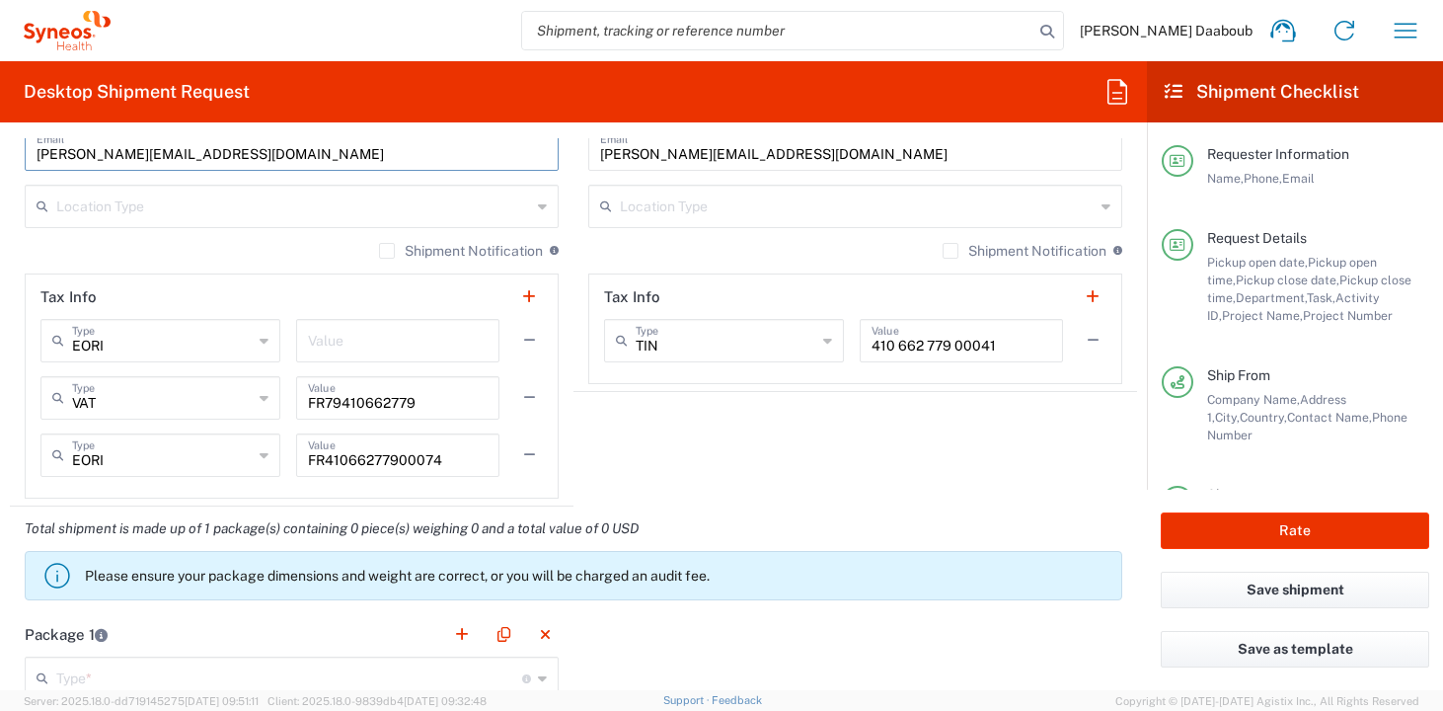
scroll to position [1651, 0]
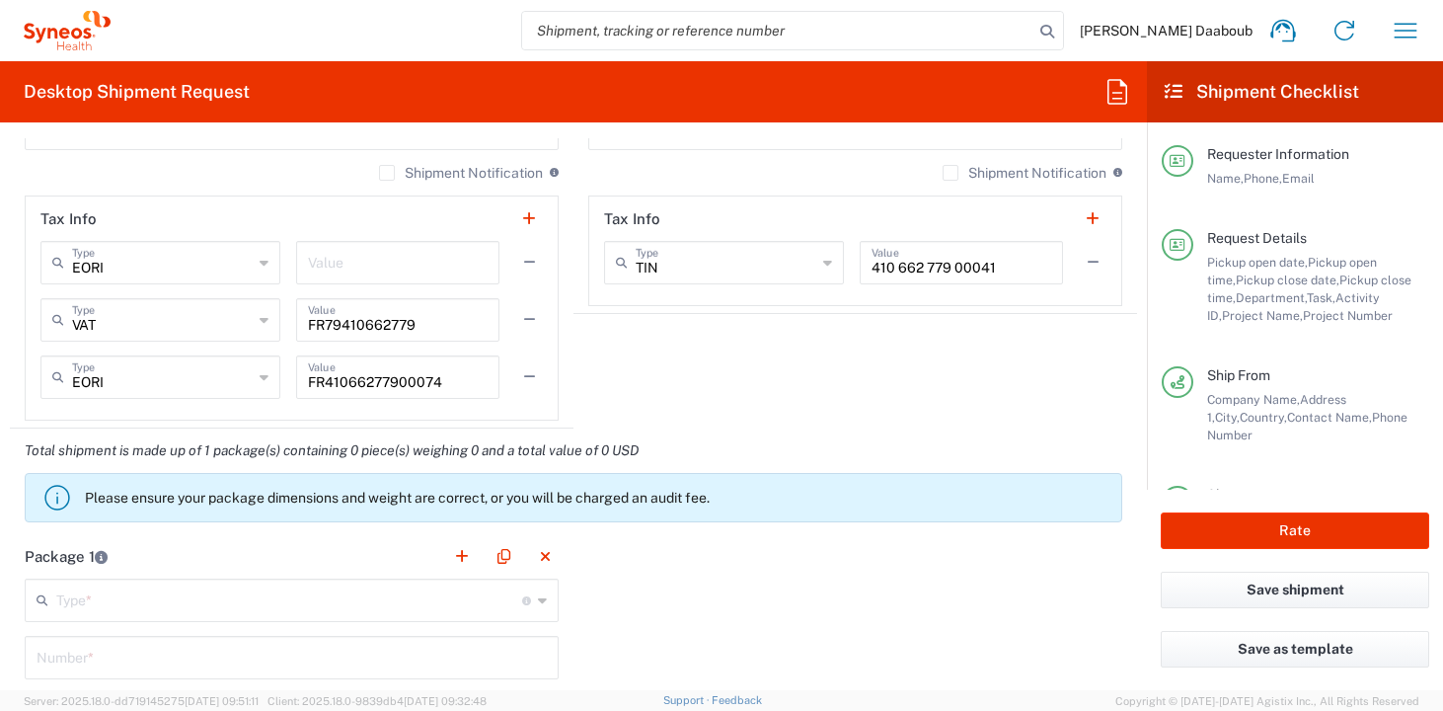
type input "valentin.touffaitcalvez@syneoshealth.com"
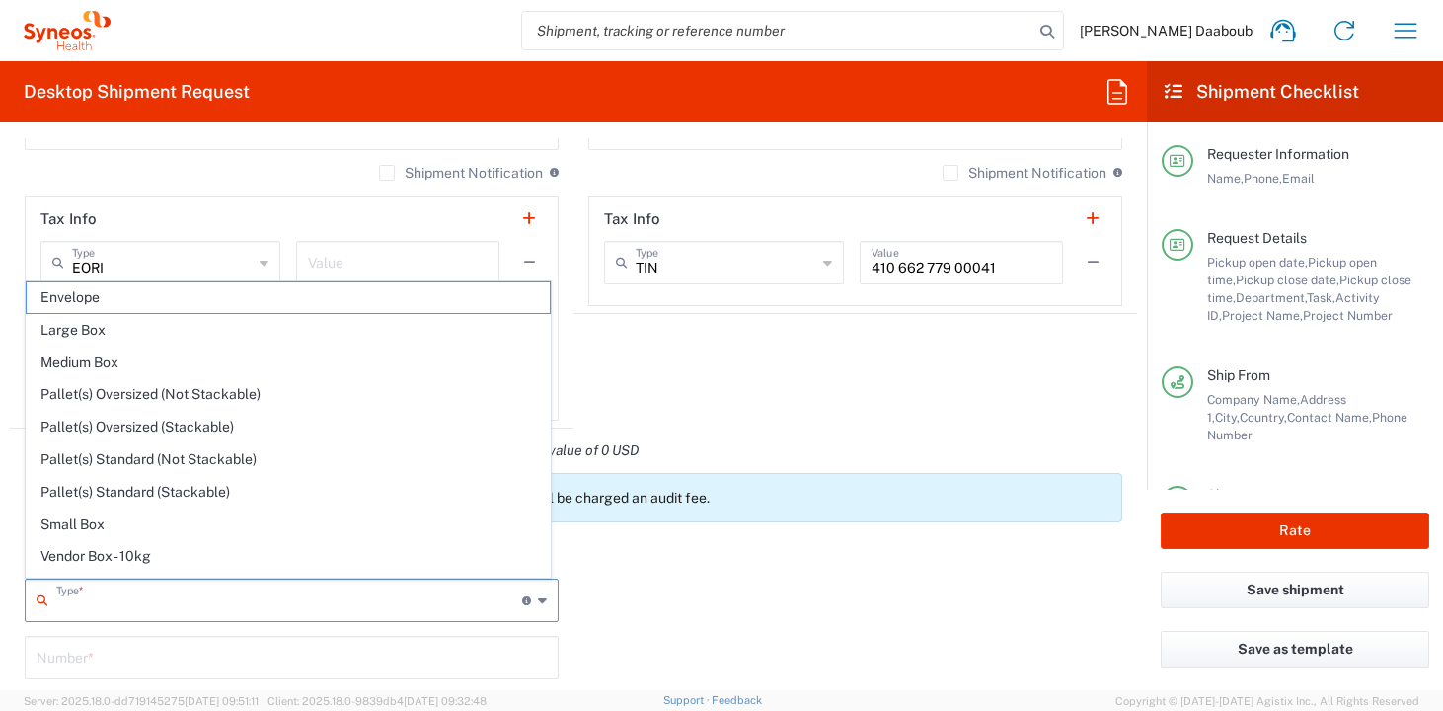
click at [146, 597] on input "text" at bounding box center [289, 598] width 466 height 35
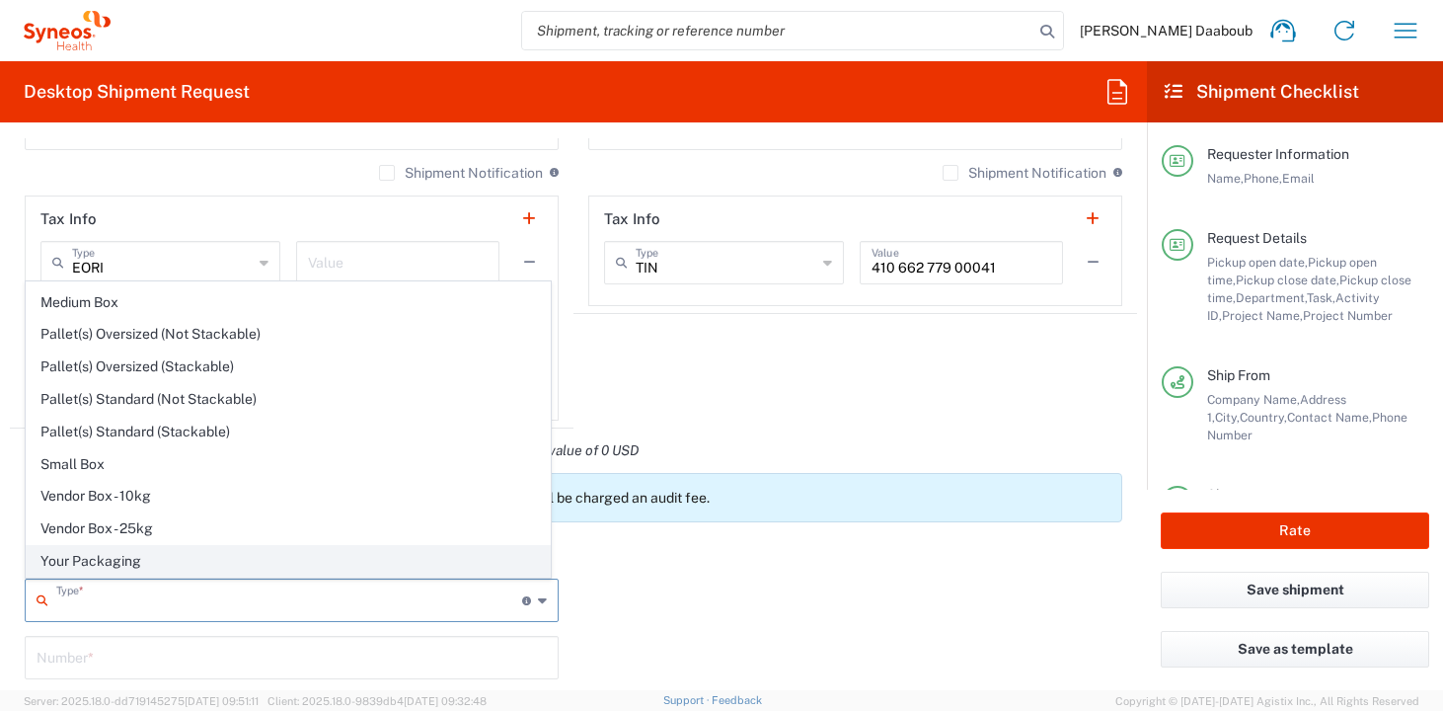
click at [103, 545] on li "Your Packaging" at bounding box center [288, 561] width 525 height 33
type input "Your Packaging"
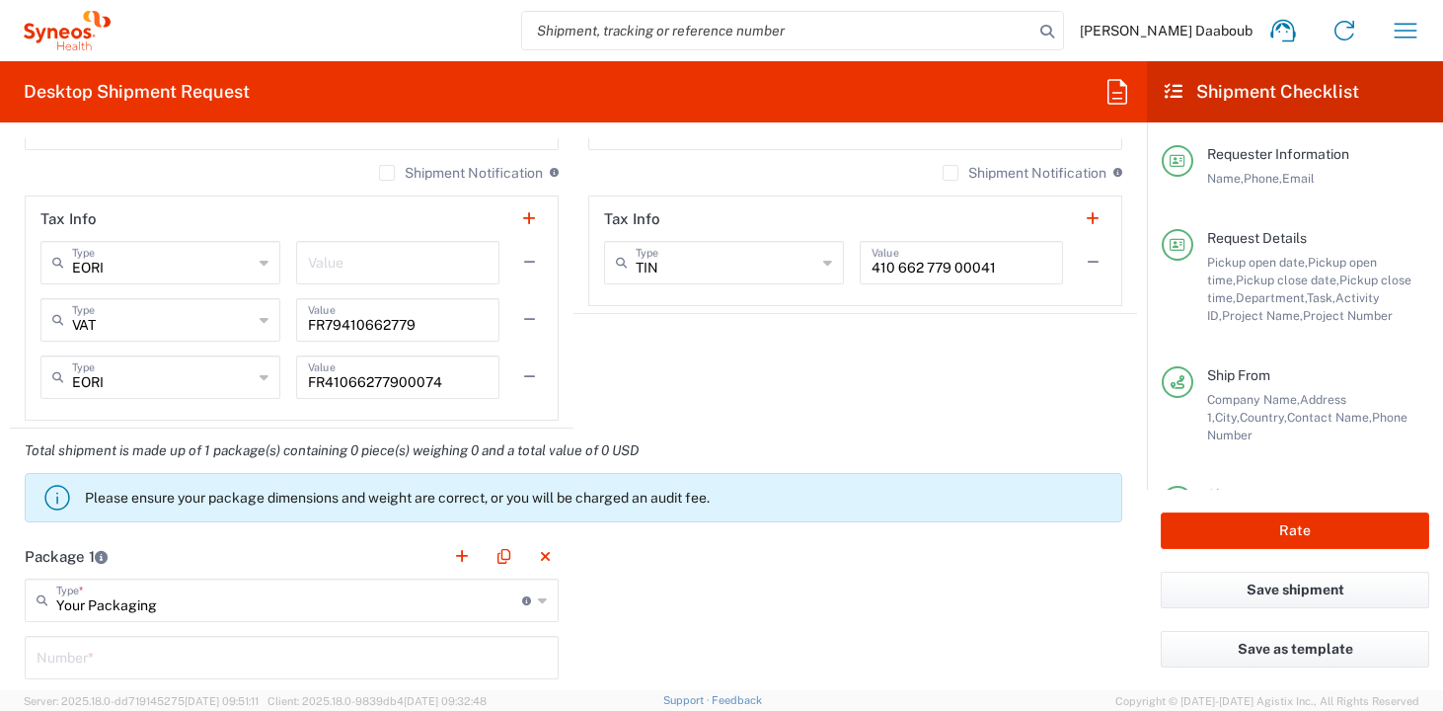
scroll to position [1924, 0]
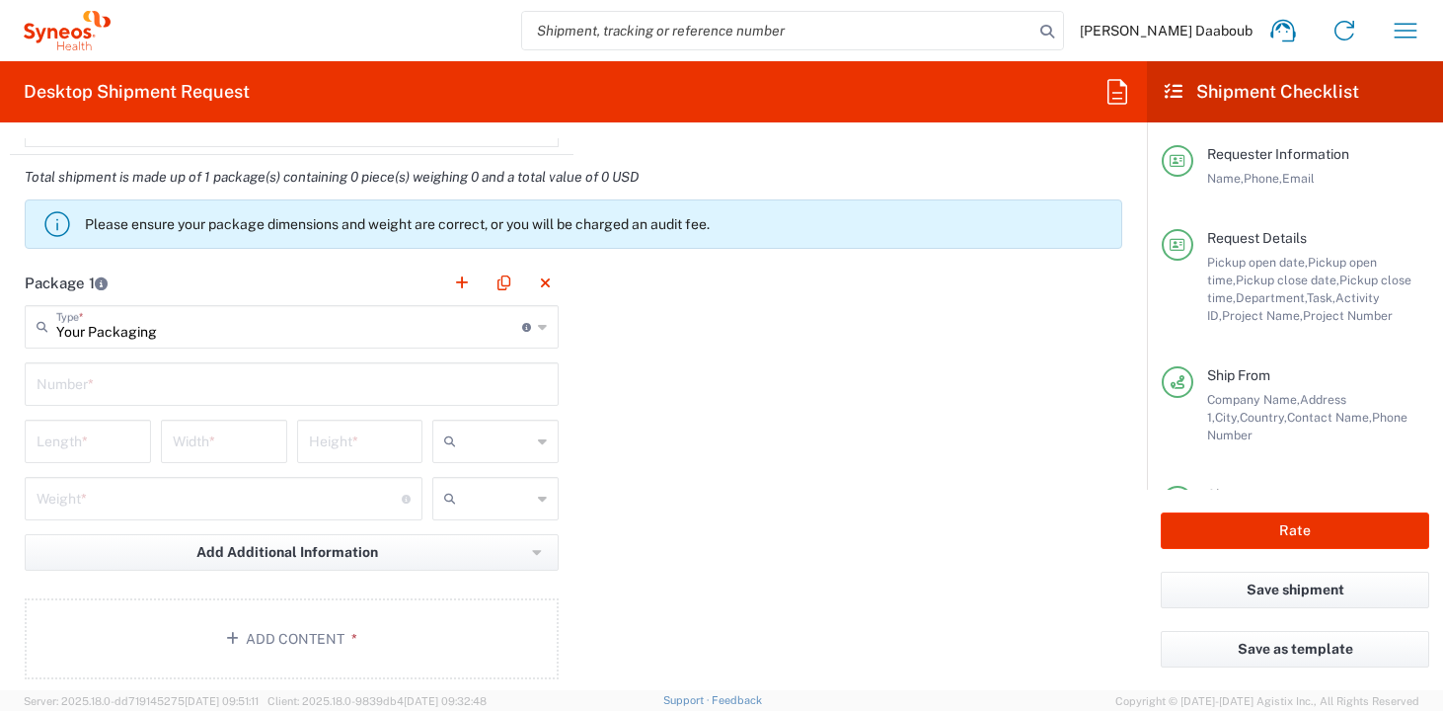
click at [102, 385] on input "text" at bounding box center [292, 382] width 510 height 35
type input "1"
click at [475, 451] on input "text" at bounding box center [497, 442] width 67 height 32
click at [470, 473] on span "cm" at bounding box center [489, 484] width 120 height 31
type input "cm"
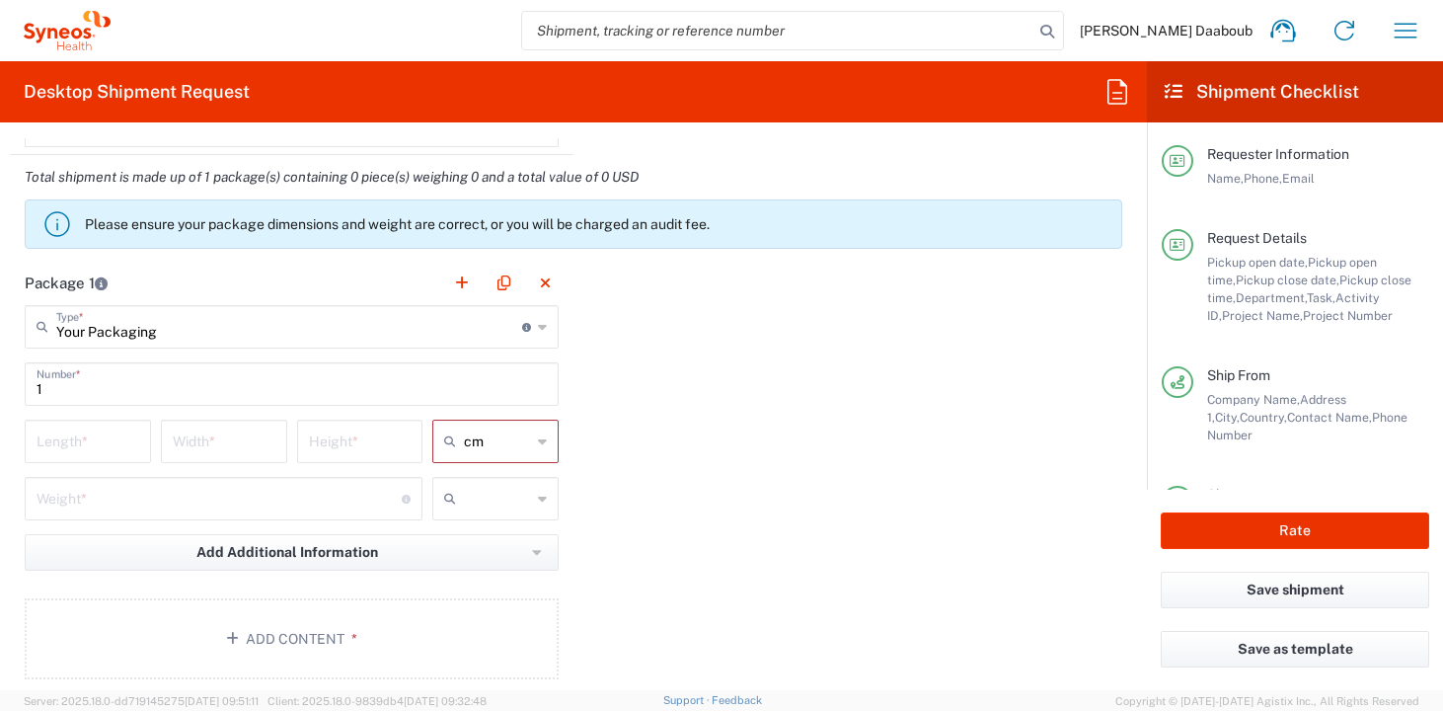
click at [464, 493] on input "text" at bounding box center [497, 499] width 67 height 32
click at [472, 537] on span "kgs" at bounding box center [489, 541] width 120 height 31
type input "kgs"
click at [71, 445] on input "number" at bounding box center [88, 440] width 103 height 35
type input "50"
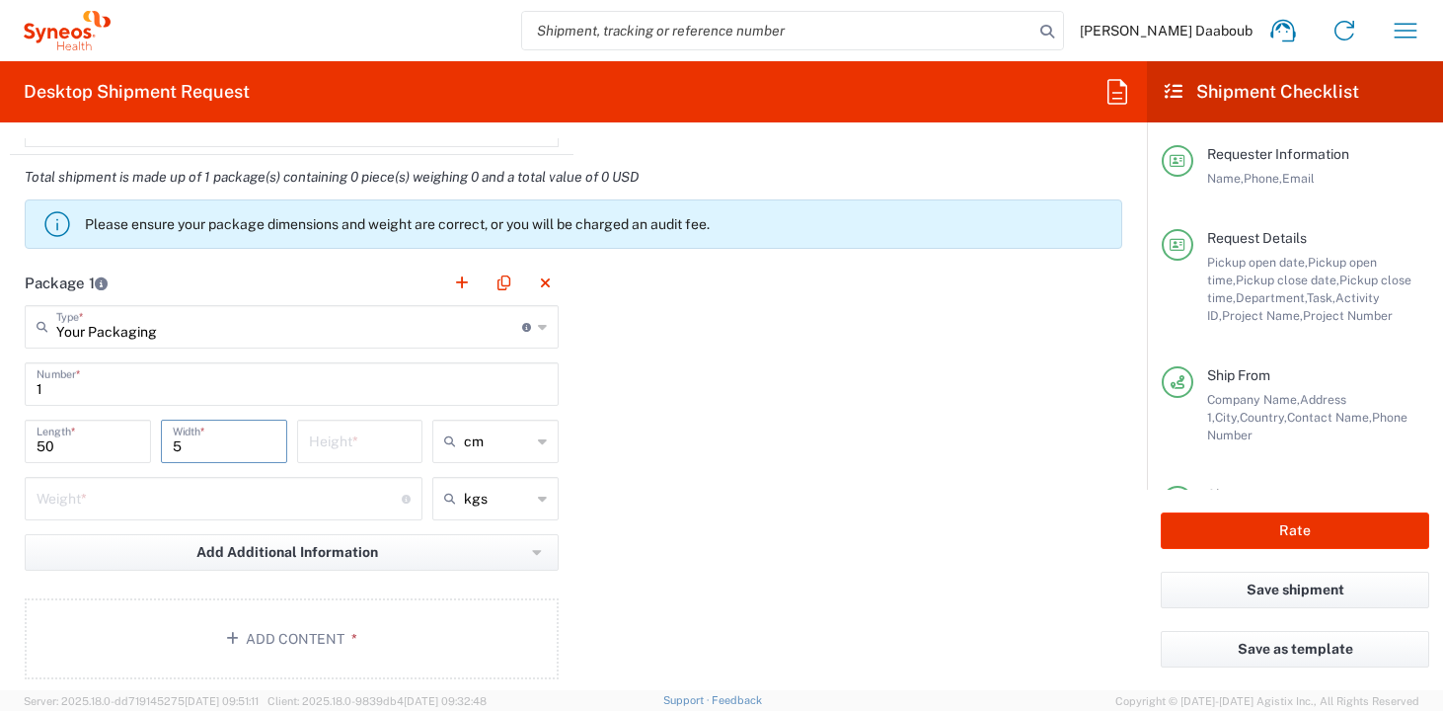
type input "5"
type input "10"
click at [64, 500] on input "number" at bounding box center [219, 497] width 365 height 35
type input "3"
click at [272, 676] on button "Add Content *" at bounding box center [292, 638] width 534 height 81
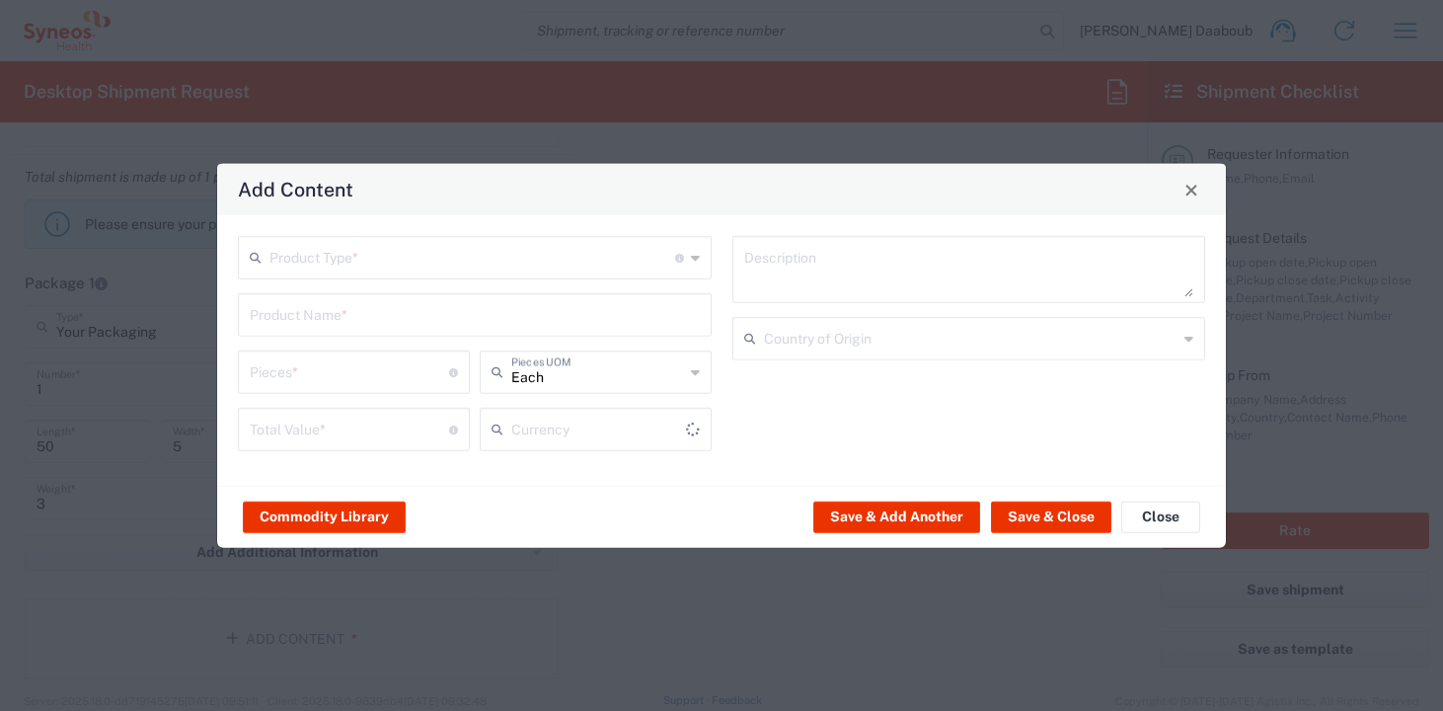
type input "US Dollar"
click at [420, 271] on input "text" at bounding box center [473, 256] width 406 height 35
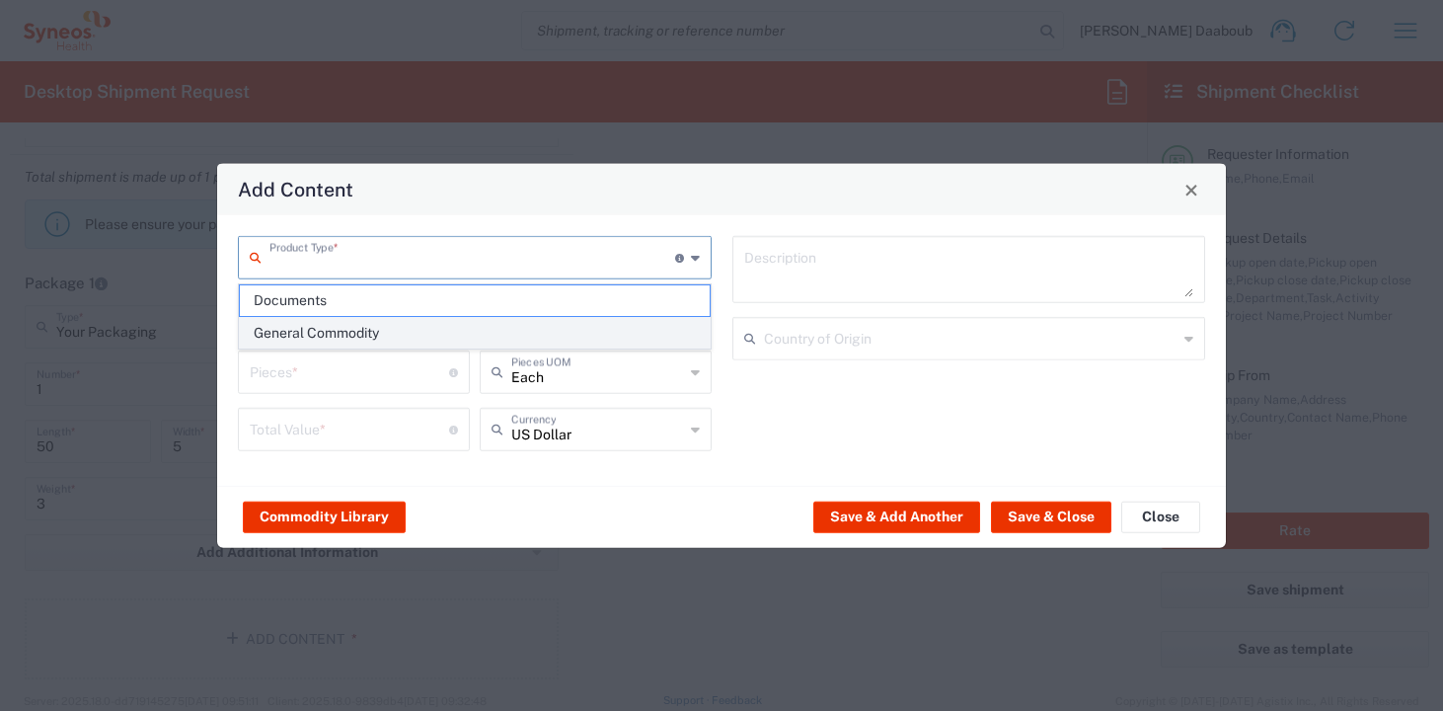
click at [363, 325] on span "General Commodity" at bounding box center [475, 333] width 470 height 31
type input "General Commodity"
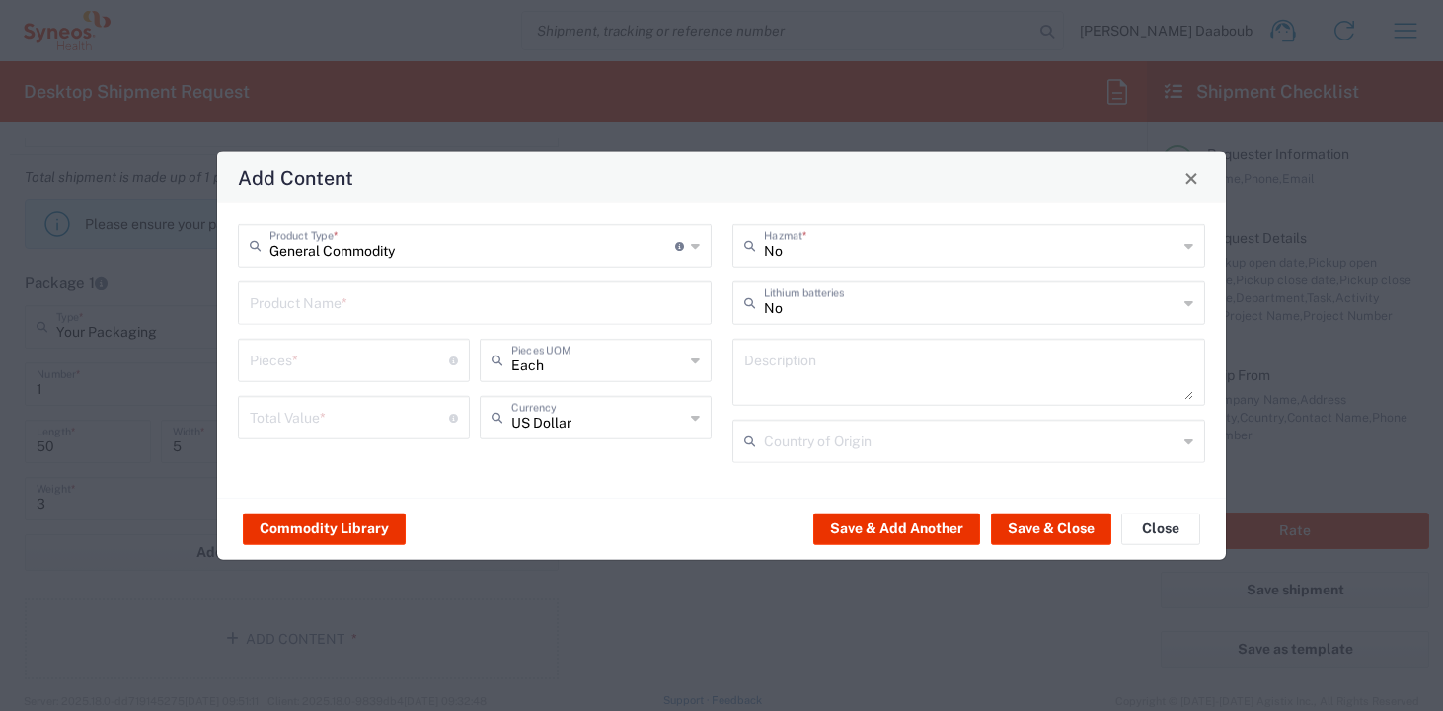
click at [353, 323] on div "Product Name *" at bounding box center [475, 302] width 474 height 43
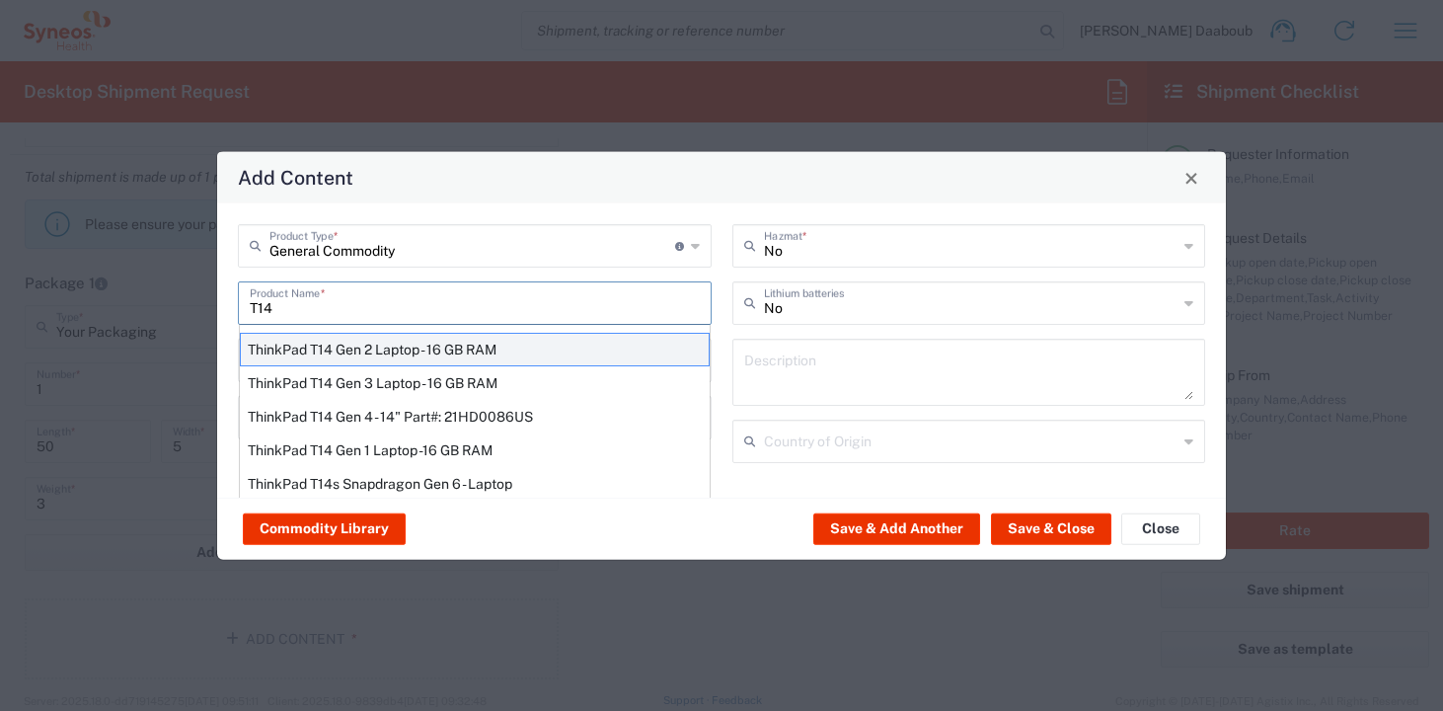
click at [402, 348] on div "ThinkPad T14 Gen 2 Laptop - 16 GB RAM" at bounding box center [475, 350] width 470 height 34
type input "ThinkPad T14 Gen 2 Laptop - 16 GB RAM"
type input "1"
type textarea "Intel Core i7-1156G7 vProÂ® Processor - 14"- 16 GB RAM - 512 GB SSD"
type input "[GEOGRAPHIC_DATA]"
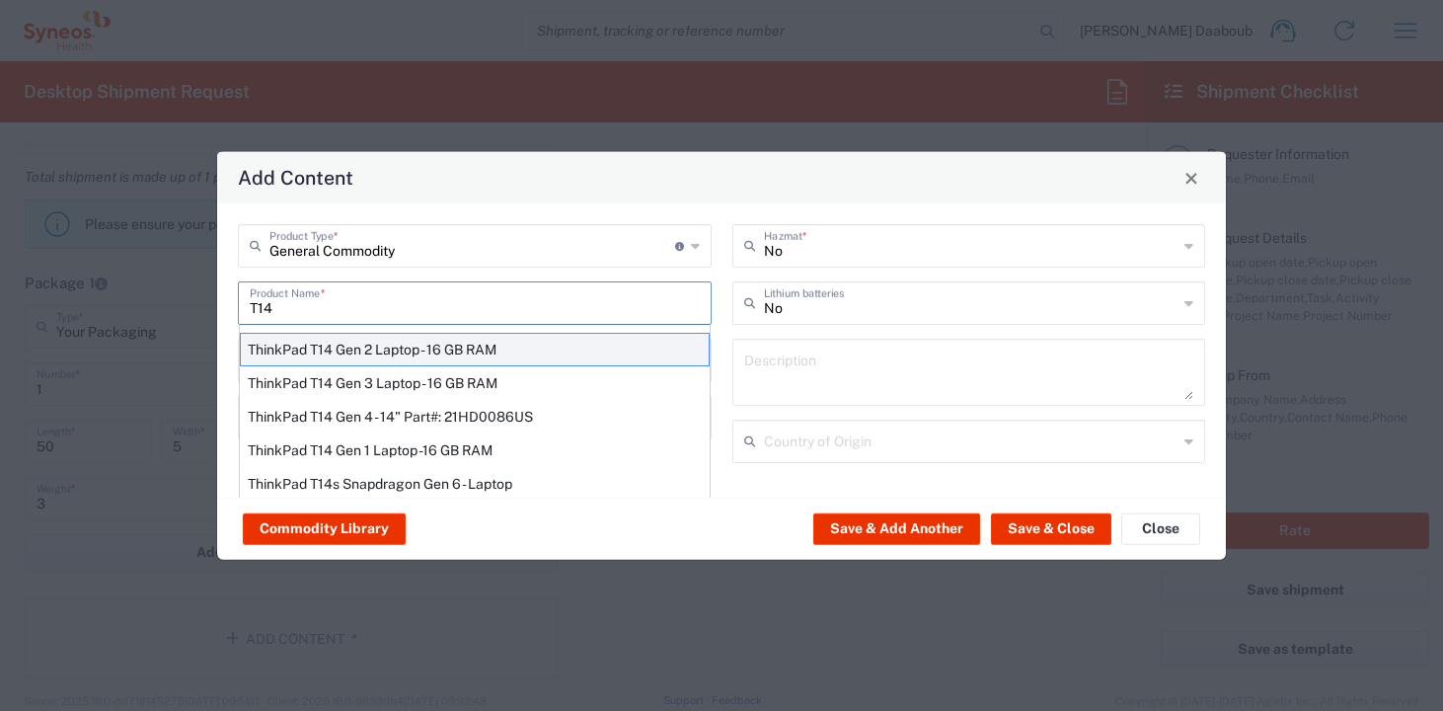
type input "Yes"
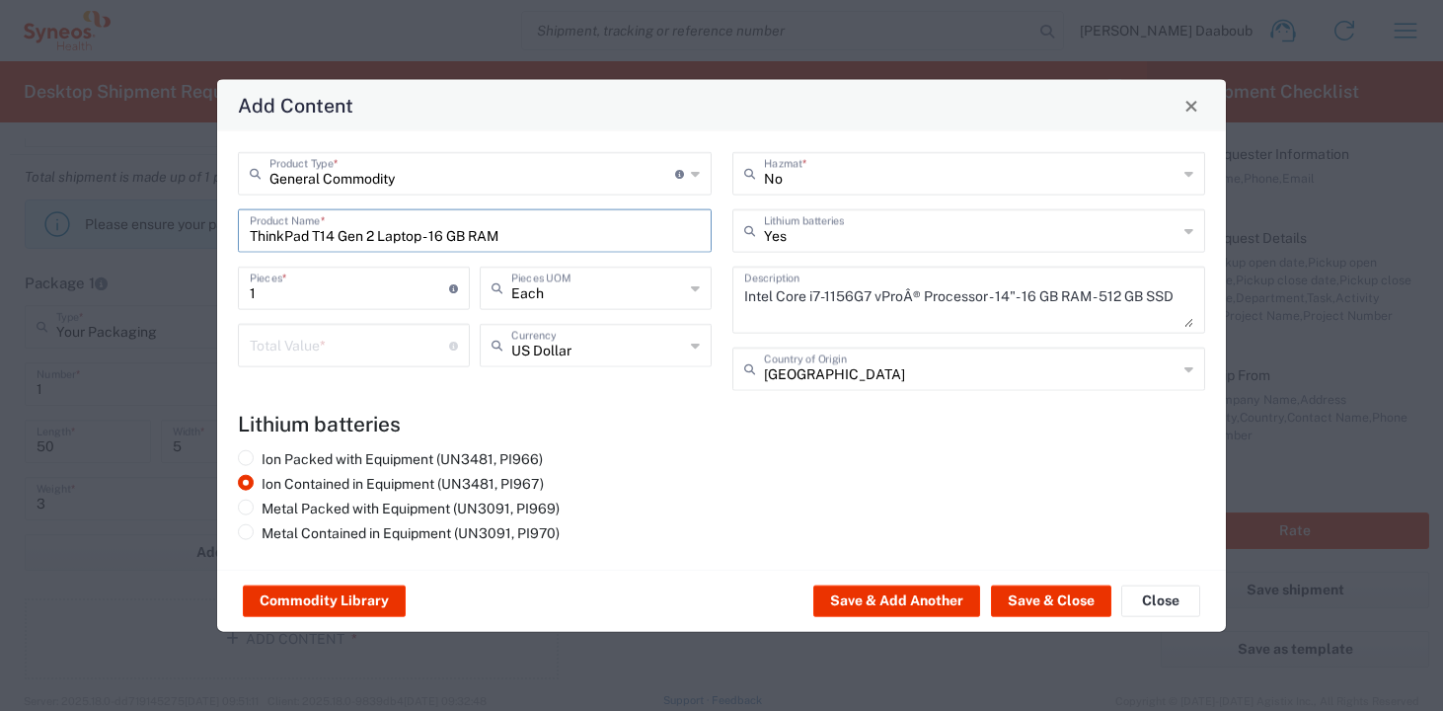
click at [337, 356] on input "number" at bounding box center [349, 344] width 199 height 35
type input "500"
click at [1069, 596] on button "Save & Close" at bounding box center [1051, 601] width 120 height 32
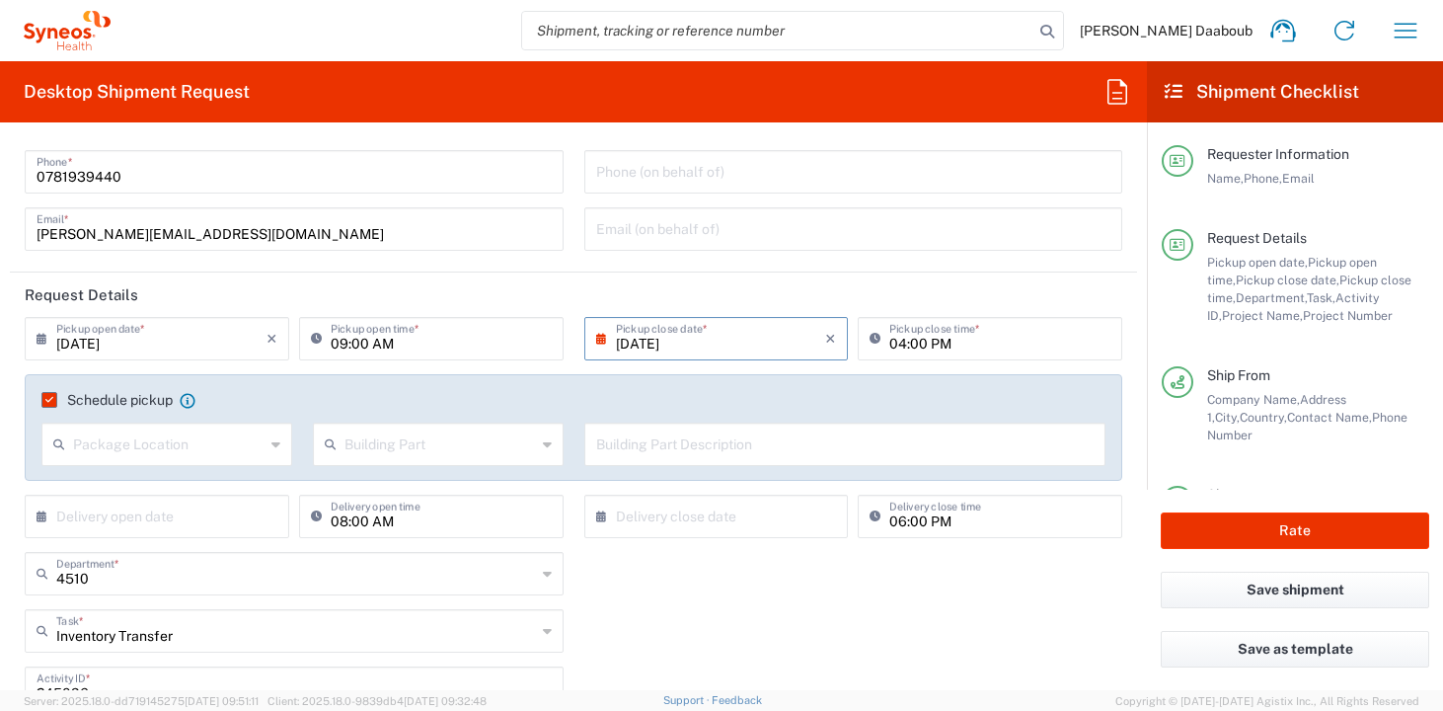
scroll to position [0, 0]
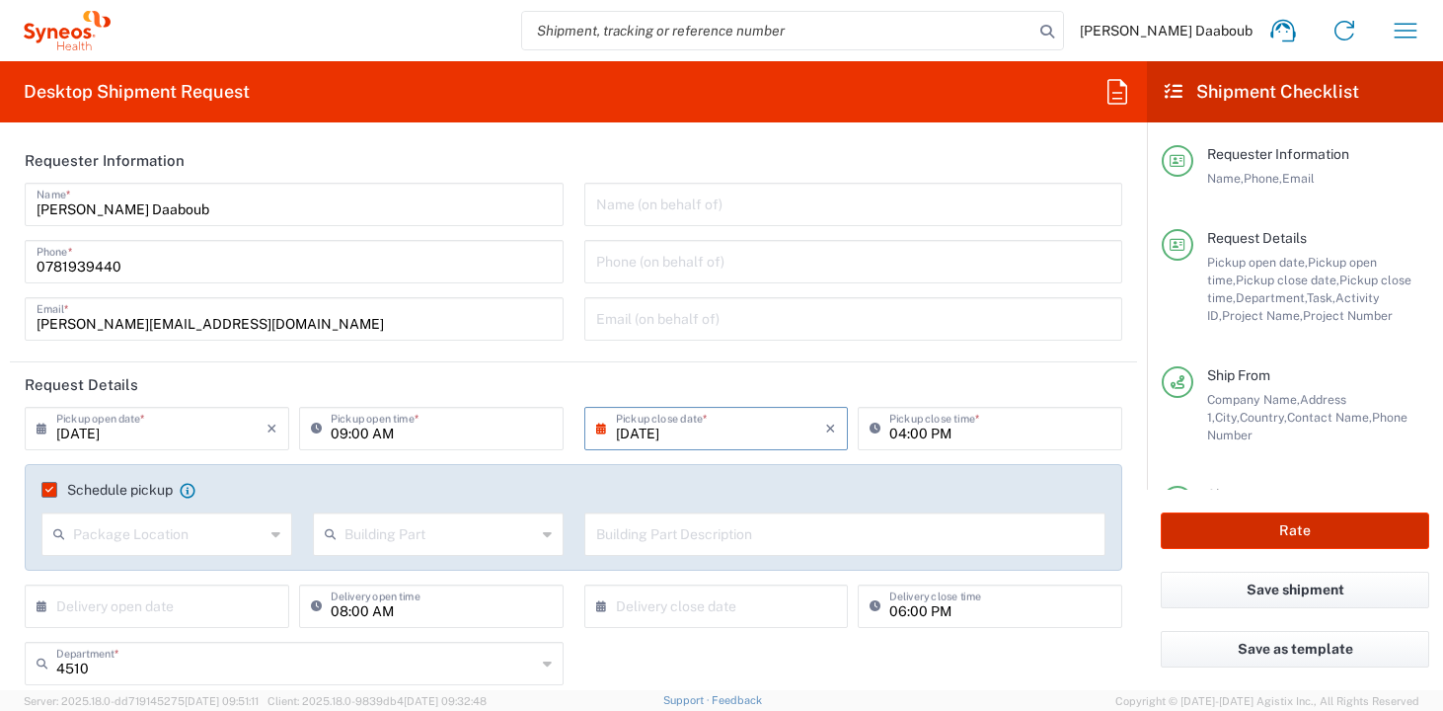
click at [1282, 533] on button "Rate" at bounding box center [1295, 530] width 269 height 37
type input "4510 DEPARTMENTAL EXPENSE"
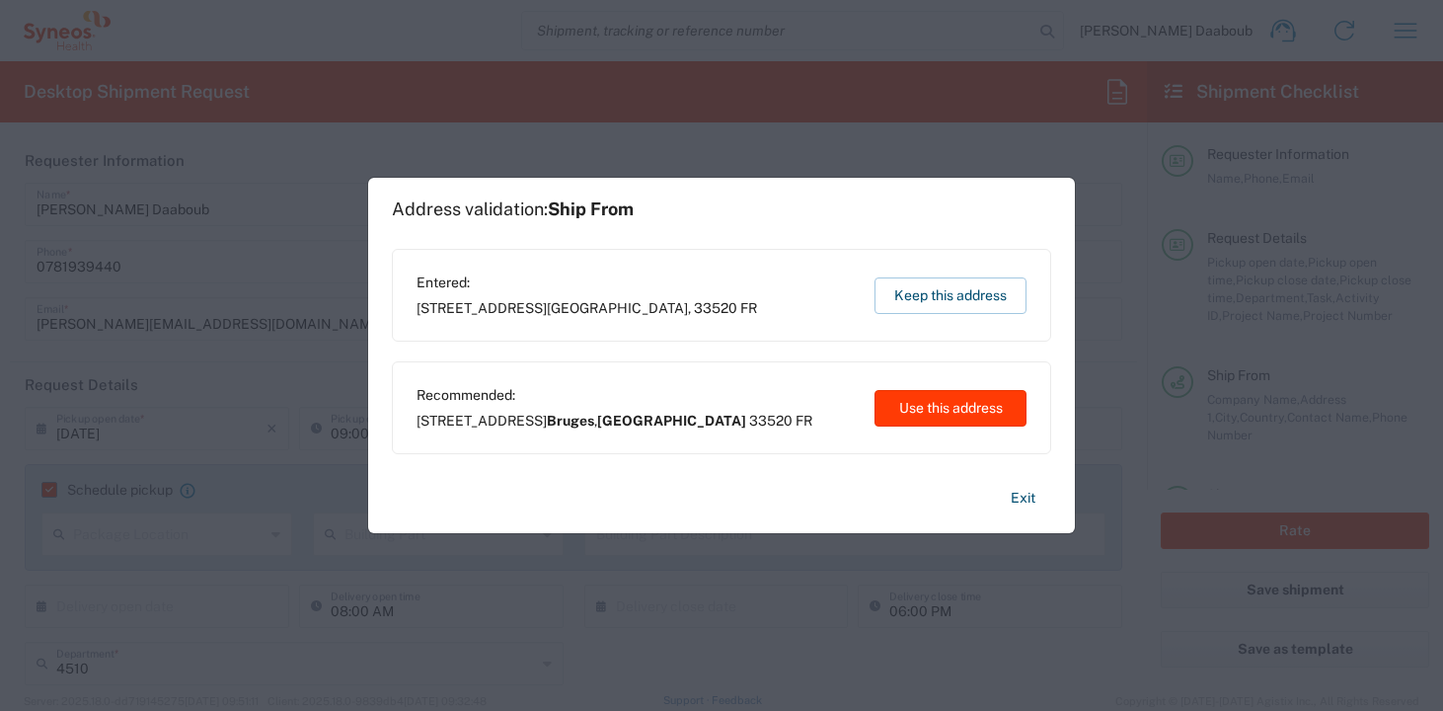
click at [914, 424] on button "Use this address" at bounding box center [951, 408] width 152 height 37
type input "Bruges"
type input "[GEOGRAPHIC_DATA]"
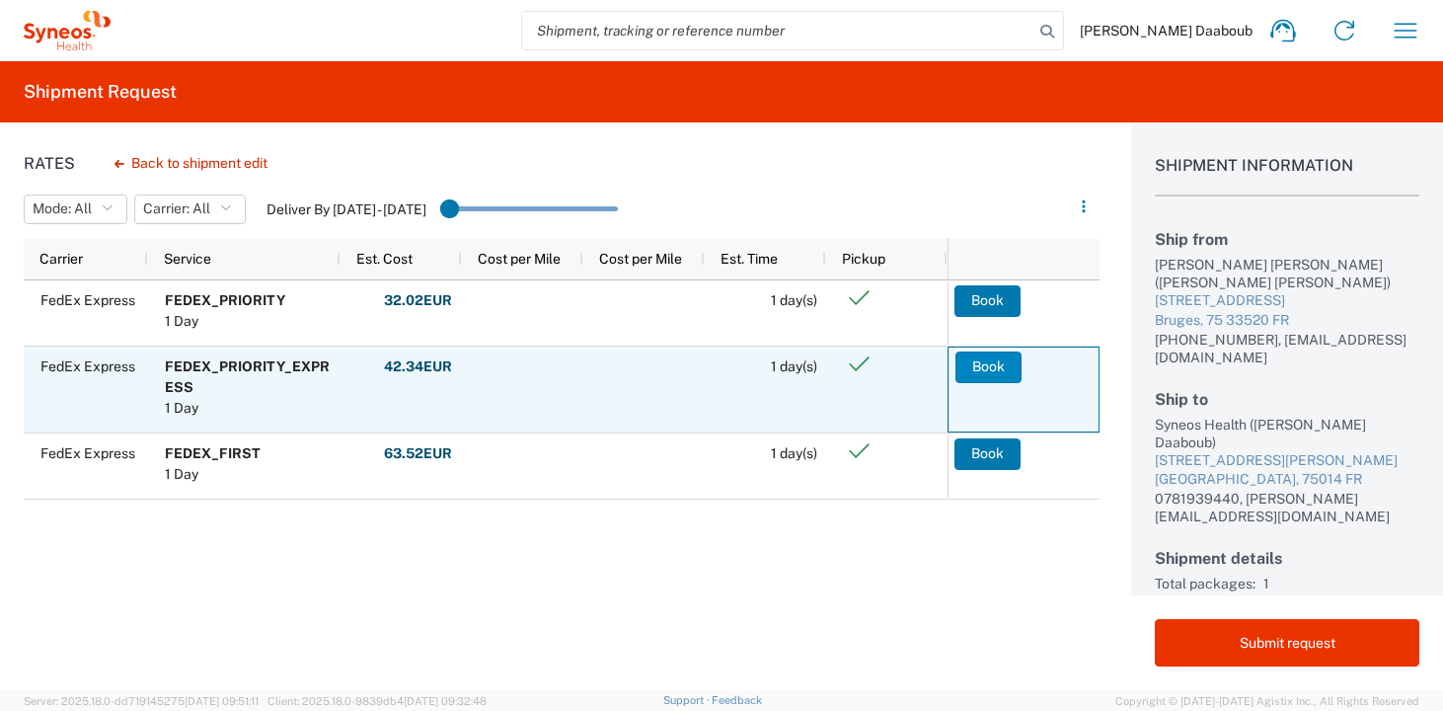
click at [994, 365] on button "Book" at bounding box center [989, 367] width 66 height 32
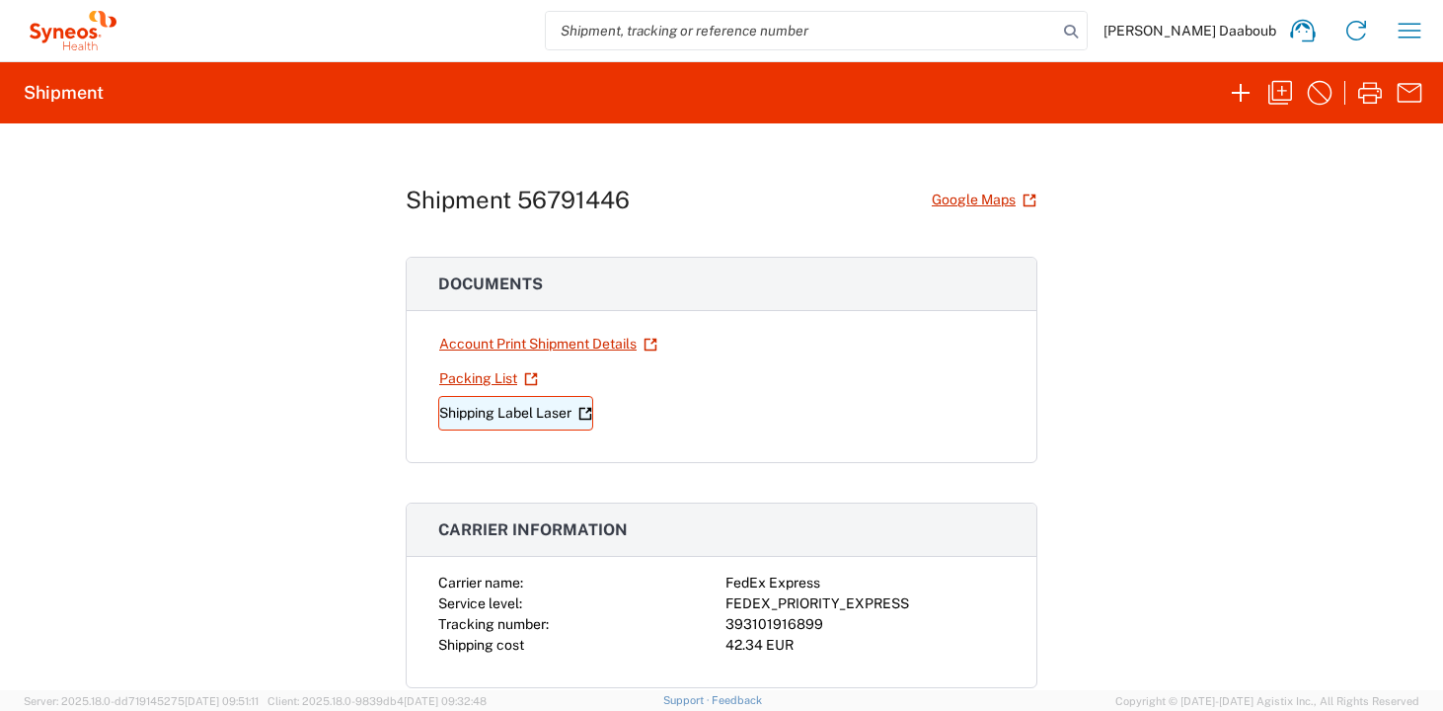
click at [545, 410] on link "Shipping Label Laser" at bounding box center [515, 413] width 155 height 35
